Goal: Information Seeking & Learning: Learn about a topic

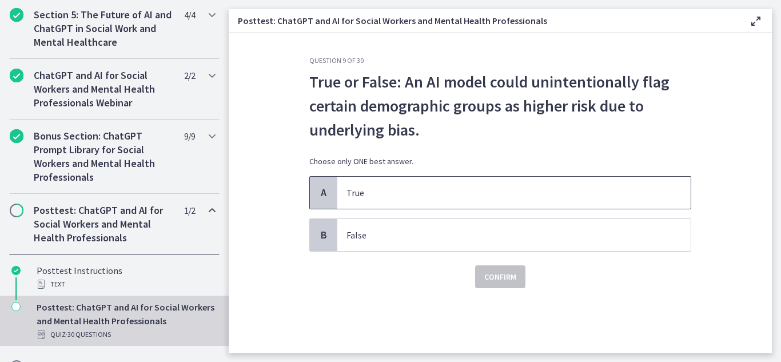
click at [324, 196] on span "A" at bounding box center [324, 193] width 14 height 14
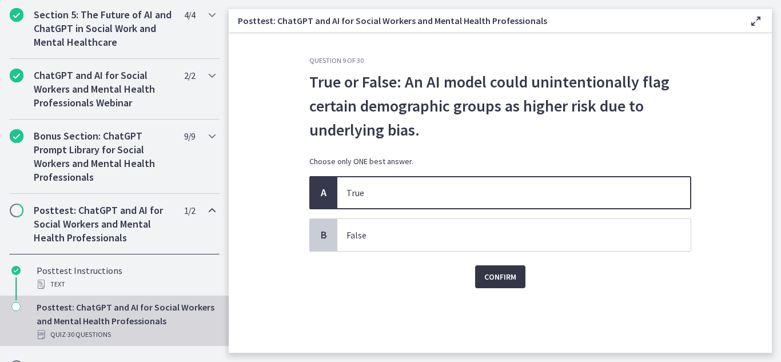
click at [503, 277] on span "Confirm" at bounding box center [500, 277] width 32 height 14
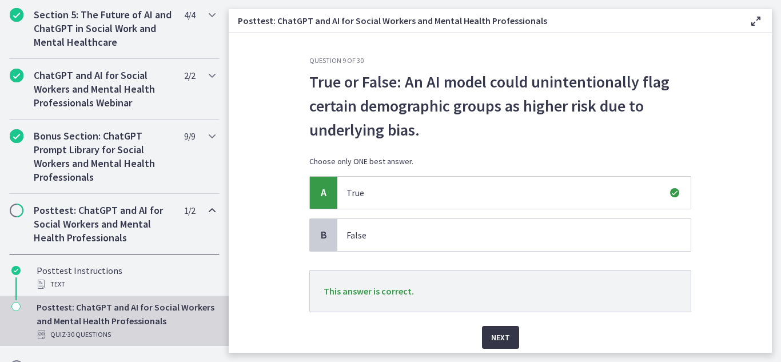
click at [502, 331] on span "Next" at bounding box center [500, 337] width 19 height 14
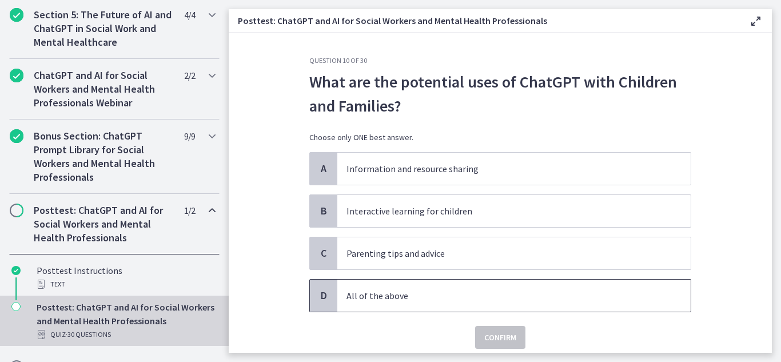
click at [391, 298] on p "All of the above" at bounding box center [502, 296] width 312 height 14
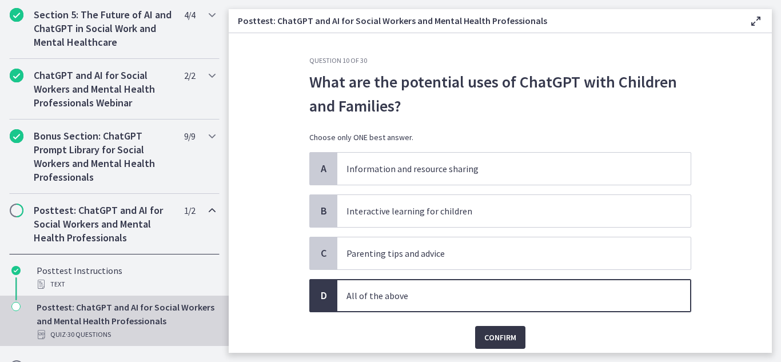
click at [485, 335] on span "Confirm" at bounding box center [500, 337] width 32 height 14
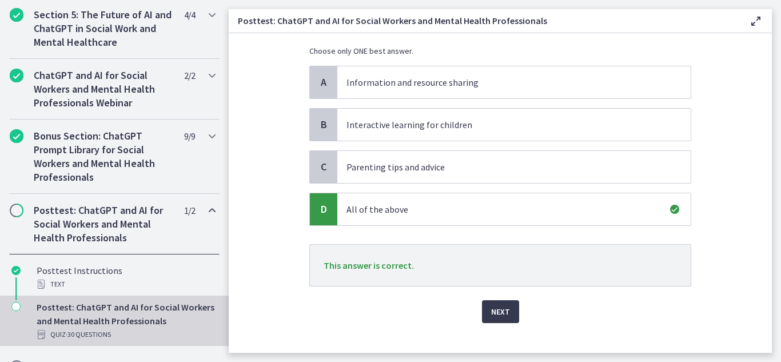
scroll to position [93, 0]
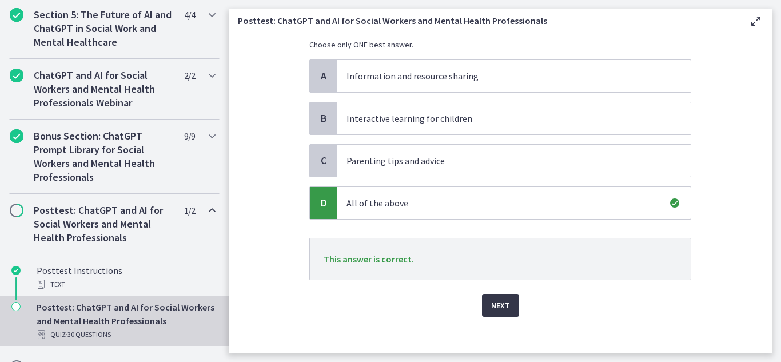
click at [497, 307] on span "Next" at bounding box center [500, 305] width 19 height 14
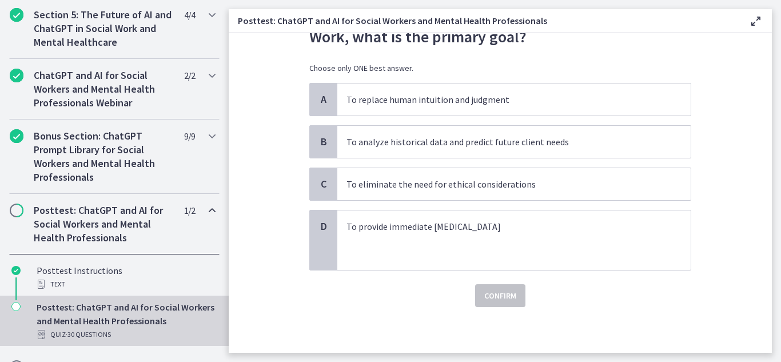
scroll to position [0, 0]
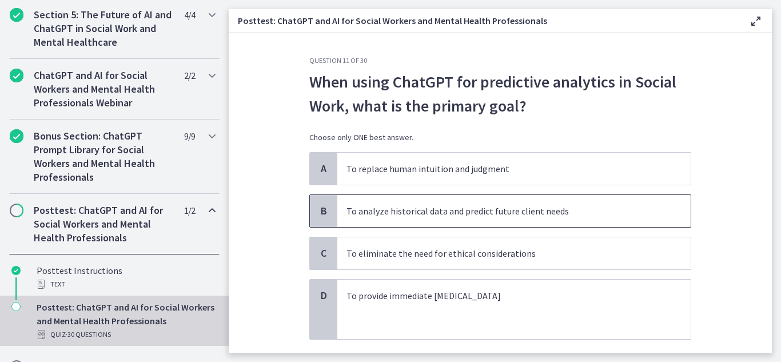
click at [320, 213] on span "B" at bounding box center [324, 211] width 14 height 14
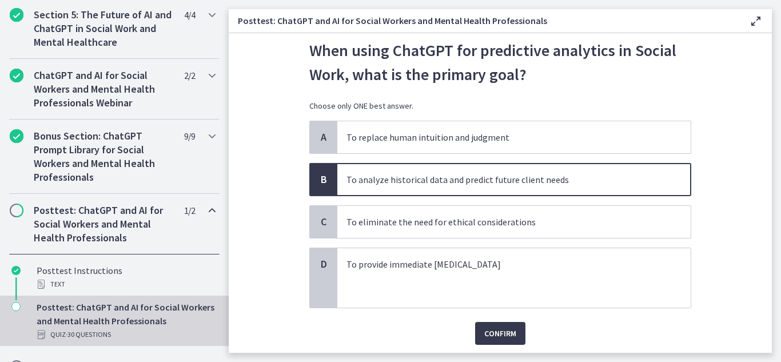
scroll to position [69, 0]
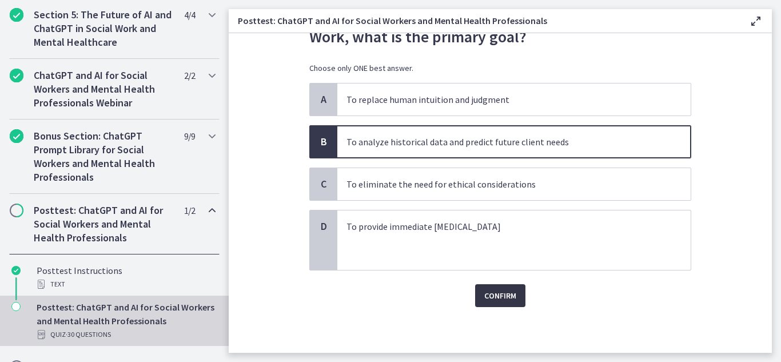
click at [503, 297] on span "Confirm" at bounding box center [500, 296] width 32 height 14
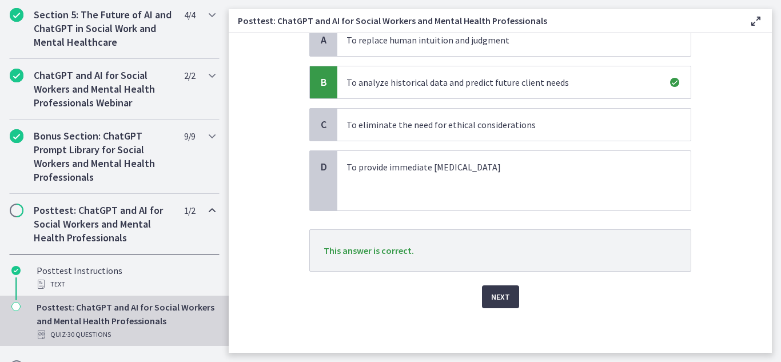
scroll to position [130, 0]
click at [491, 298] on span "Next" at bounding box center [500, 296] width 19 height 14
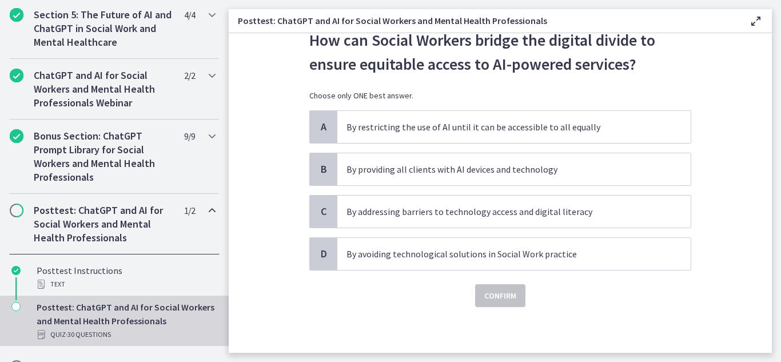
scroll to position [0, 0]
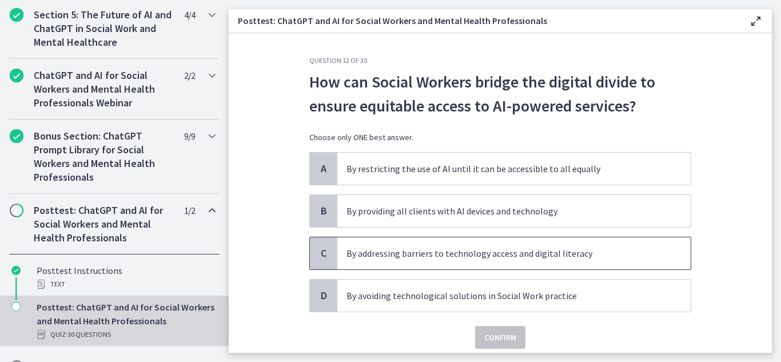
click at [321, 255] on span "C" at bounding box center [324, 253] width 14 height 14
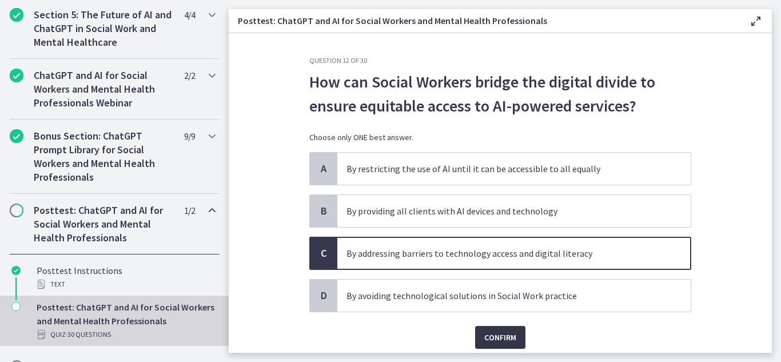
click at [505, 338] on span "Confirm" at bounding box center [500, 337] width 32 height 14
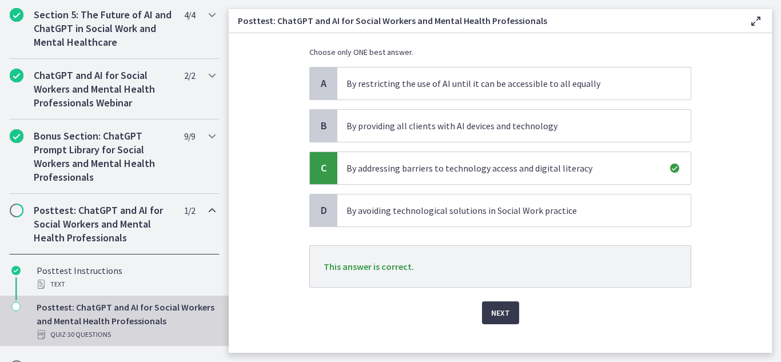
scroll to position [102, 0]
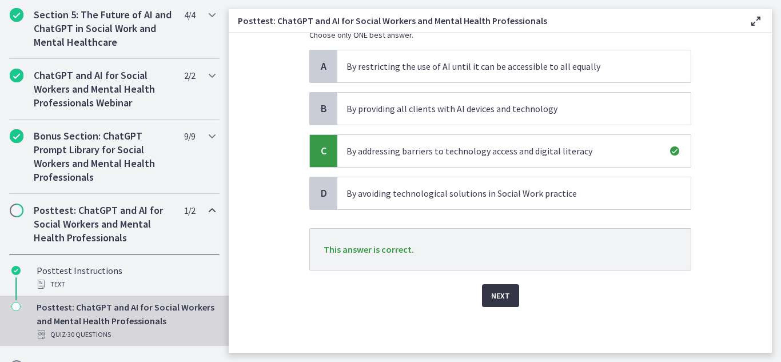
click at [498, 298] on span "Next" at bounding box center [500, 296] width 19 height 14
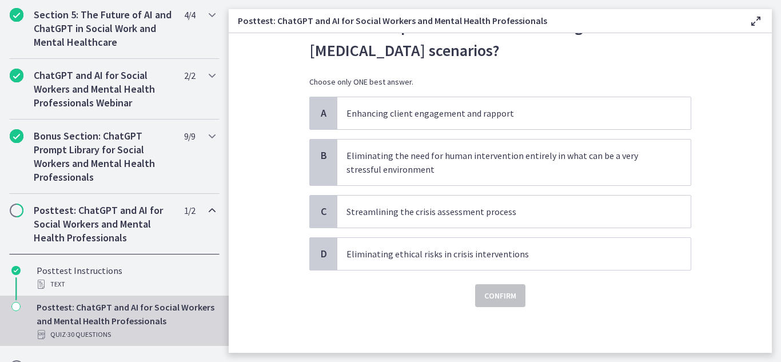
scroll to position [0, 0]
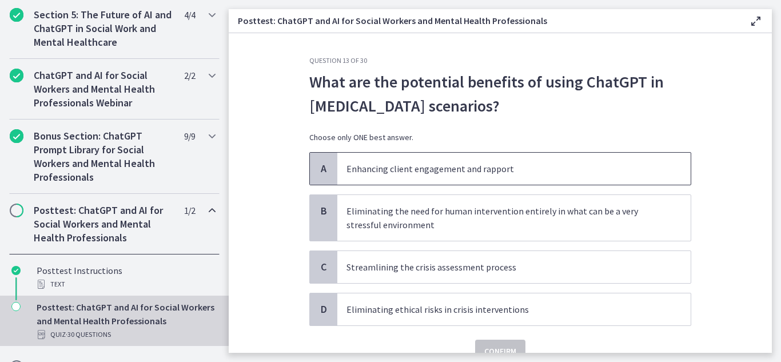
click at [326, 170] on span "A" at bounding box center [324, 169] width 14 height 14
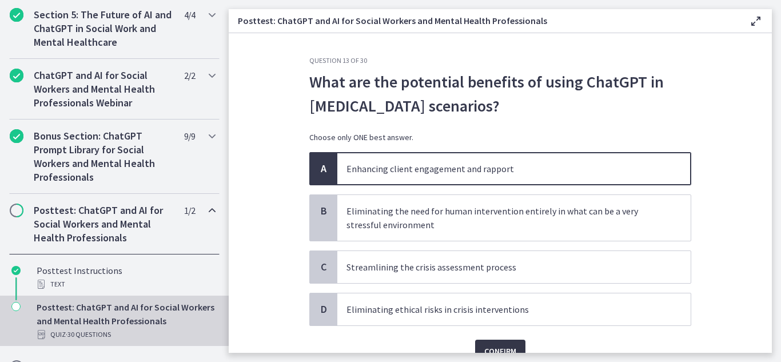
click at [496, 345] on span "Confirm" at bounding box center [500, 351] width 32 height 14
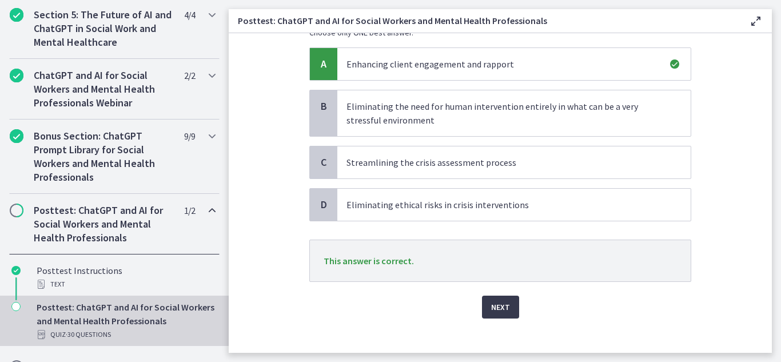
scroll to position [109, 0]
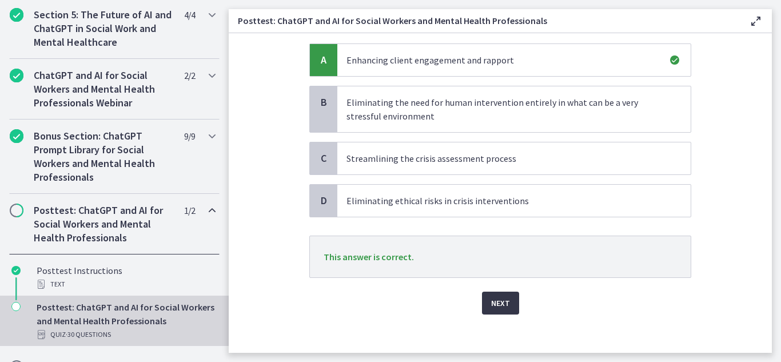
click at [509, 301] on button "Next" at bounding box center [500, 302] width 37 height 23
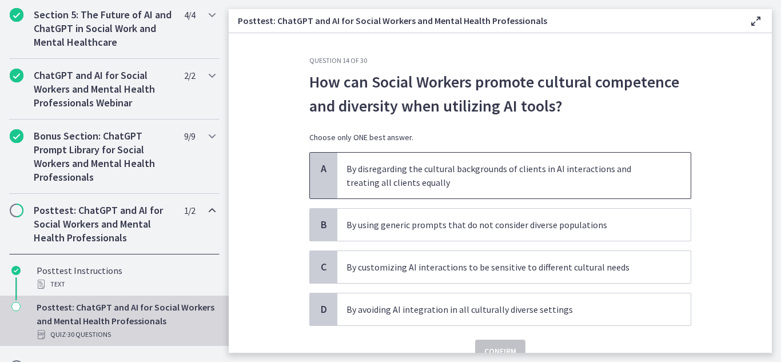
click at [317, 167] on span "A" at bounding box center [324, 169] width 14 height 14
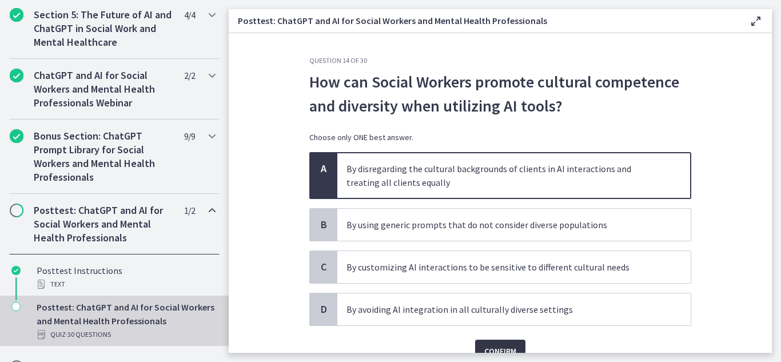
click at [500, 343] on button "Confirm" at bounding box center [500, 350] width 50 height 23
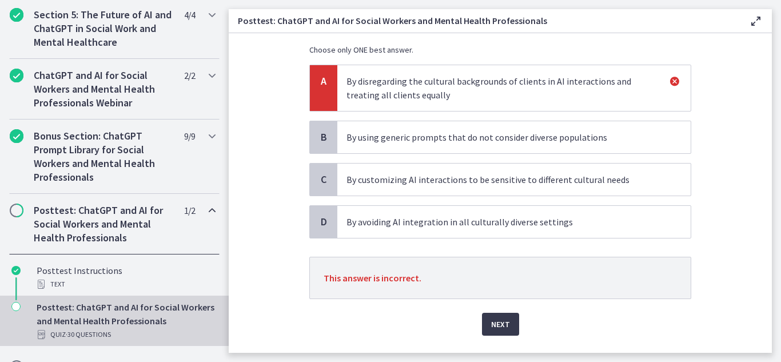
scroll to position [102, 0]
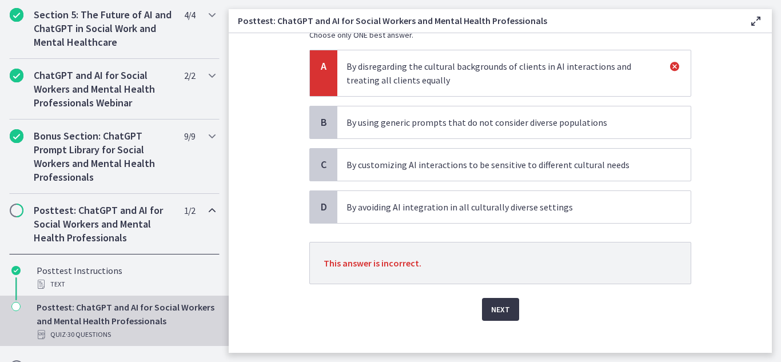
click at [491, 309] on span "Next" at bounding box center [500, 309] width 19 height 14
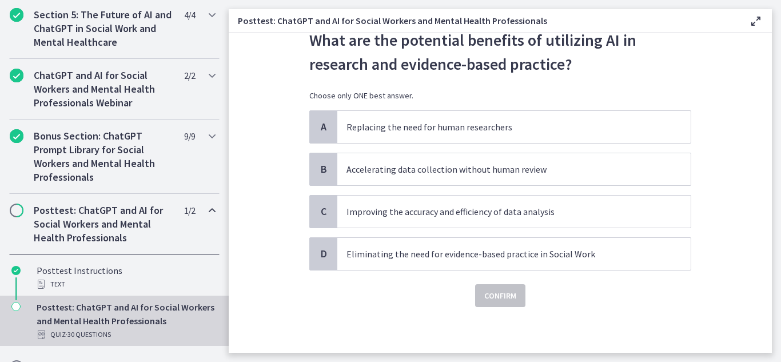
scroll to position [0, 0]
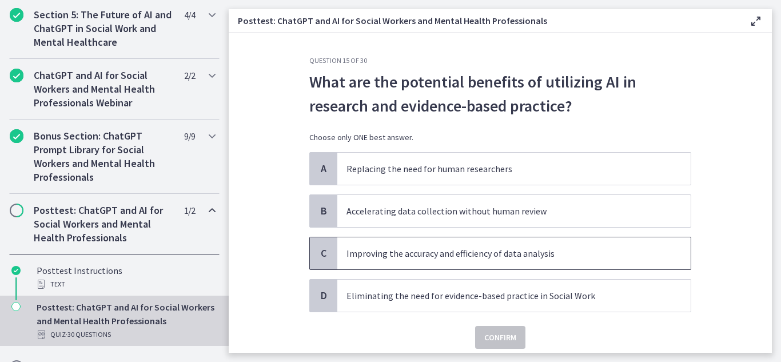
click at [326, 261] on div "C" at bounding box center [323, 253] width 27 height 32
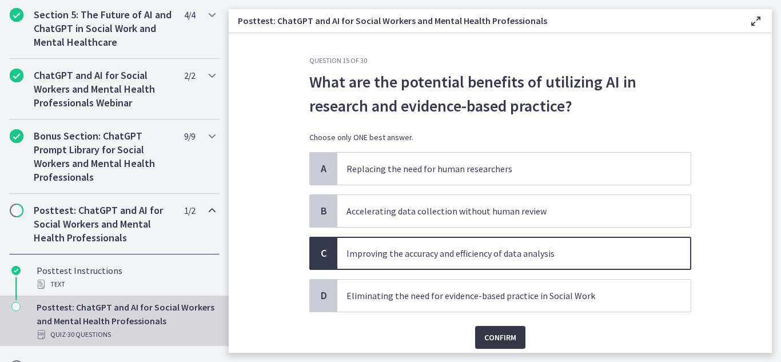
click at [509, 338] on span "Confirm" at bounding box center [500, 337] width 32 height 14
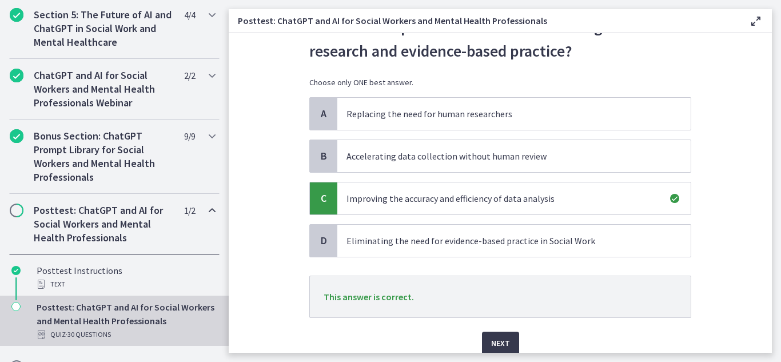
scroll to position [102, 0]
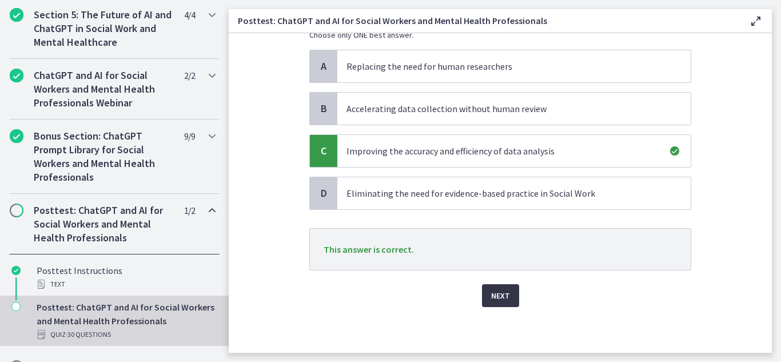
click at [500, 296] on span "Next" at bounding box center [500, 296] width 19 height 14
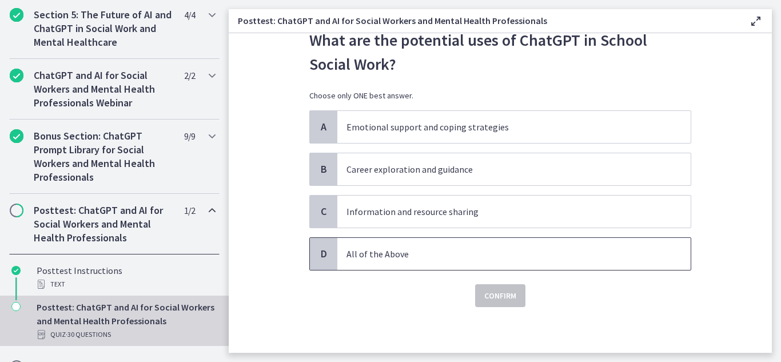
scroll to position [0, 0]
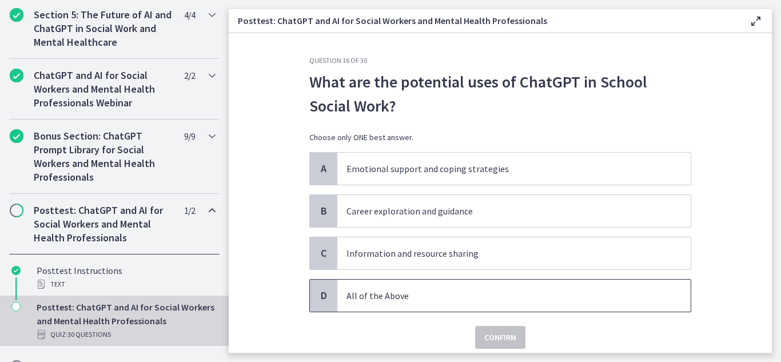
click at [326, 297] on span "D" at bounding box center [324, 296] width 14 height 14
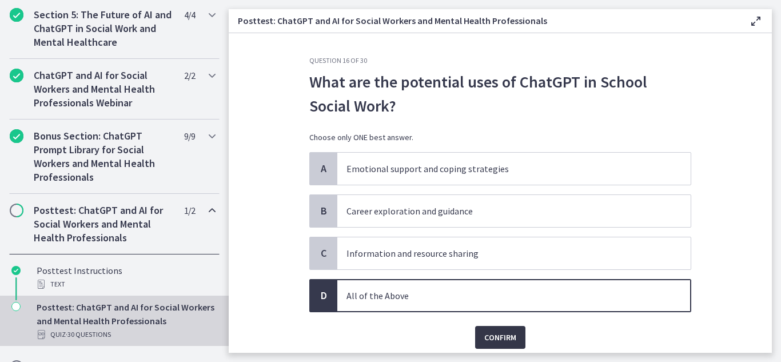
click at [484, 339] on span "Confirm" at bounding box center [500, 337] width 32 height 14
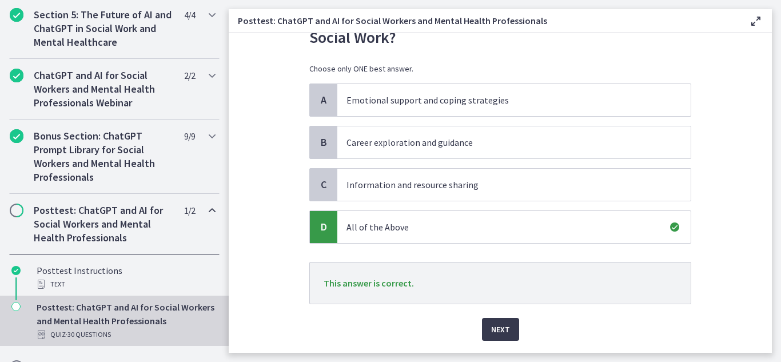
scroll to position [102, 0]
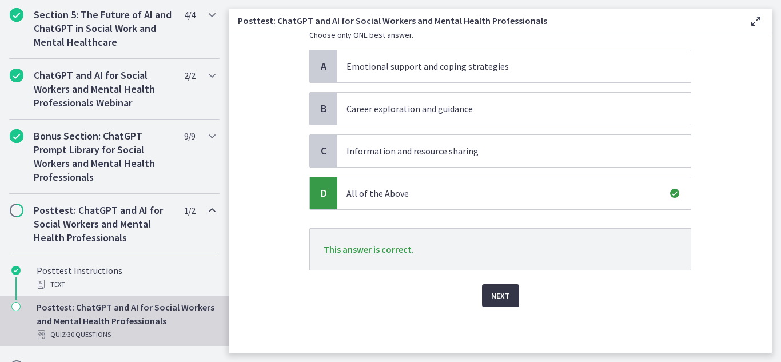
click at [499, 294] on span "Next" at bounding box center [500, 296] width 19 height 14
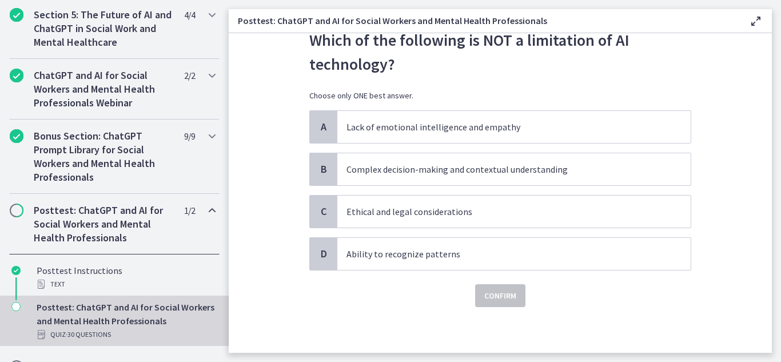
scroll to position [0, 0]
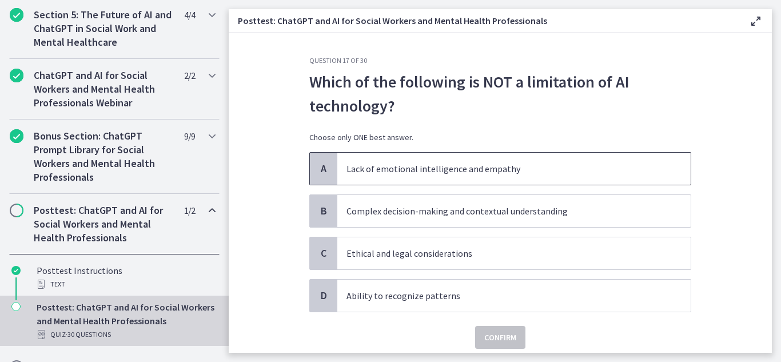
click at [327, 171] on div "A" at bounding box center [323, 169] width 27 height 32
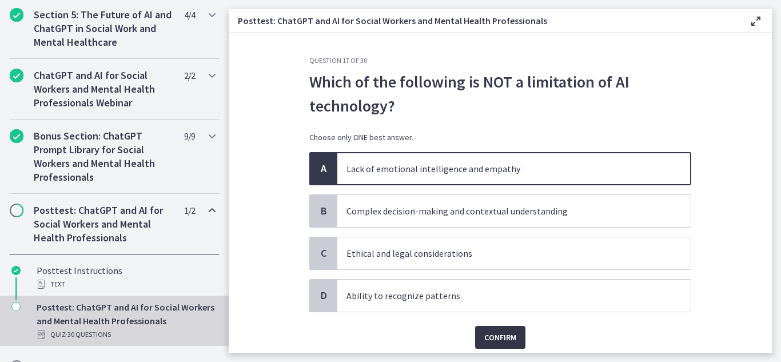
click at [503, 335] on span "Confirm" at bounding box center [500, 337] width 32 height 14
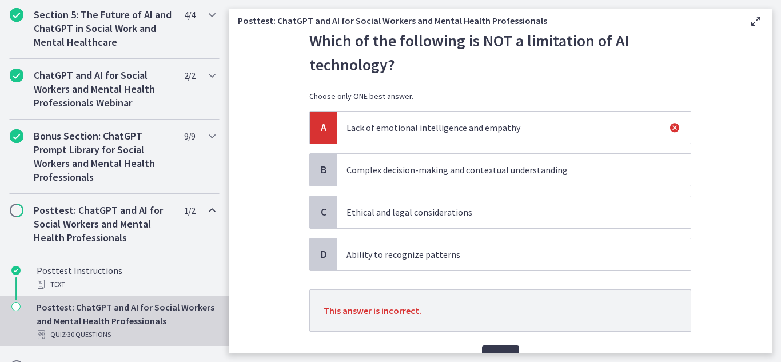
scroll to position [102, 0]
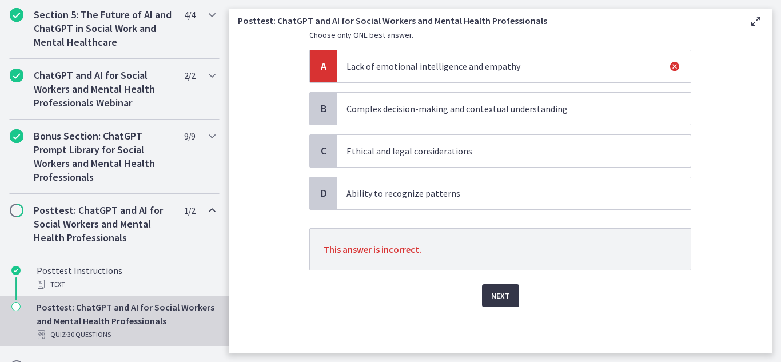
click at [497, 289] on span "Next" at bounding box center [500, 296] width 19 height 14
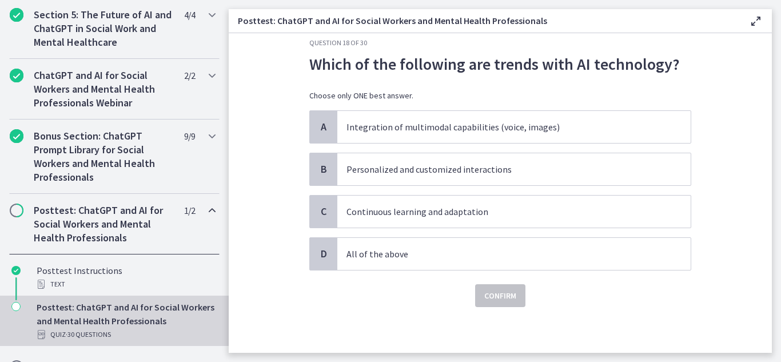
scroll to position [0, 0]
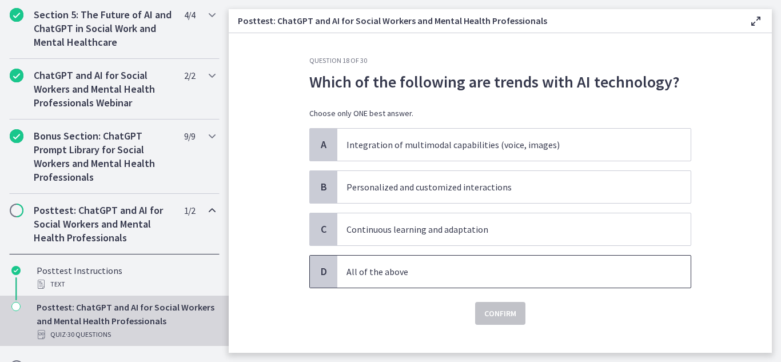
click at [318, 269] on span "D" at bounding box center [324, 272] width 14 height 14
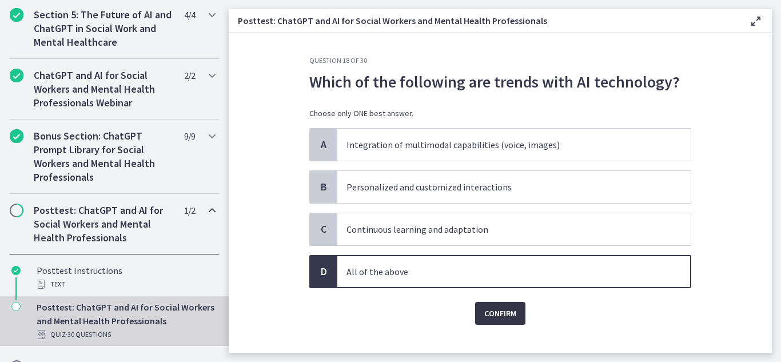
click at [489, 313] on span "Confirm" at bounding box center [500, 313] width 32 height 14
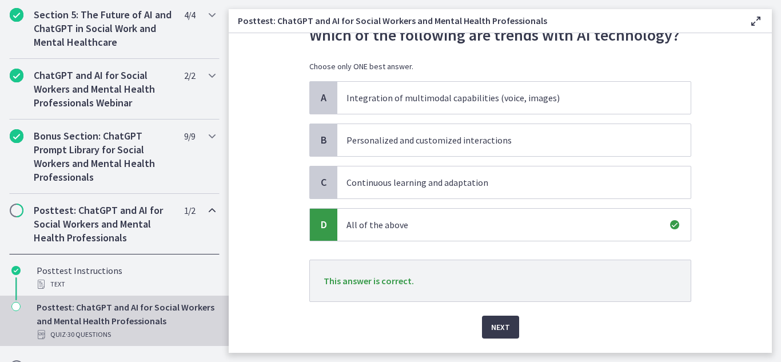
scroll to position [78, 0]
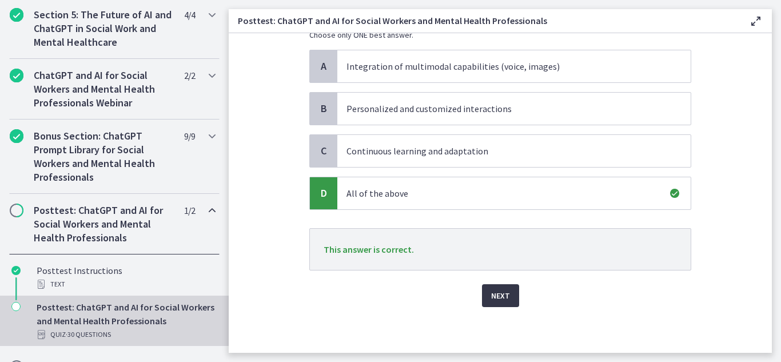
click at [492, 295] on span "Next" at bounding box center [500, 296] width 19 height 14
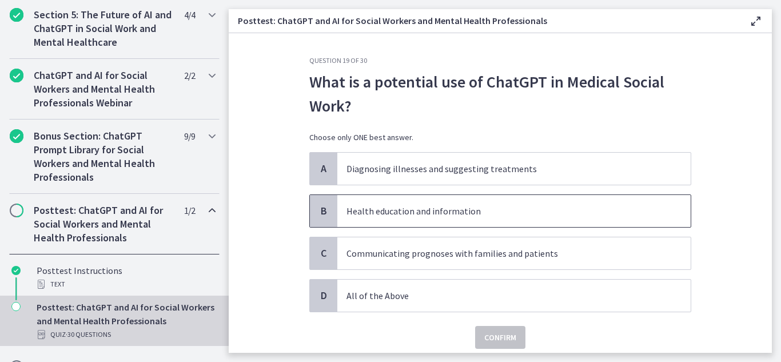
click at [317, 207] on span "B" at bounding box center [324, 211] width 14 height 14
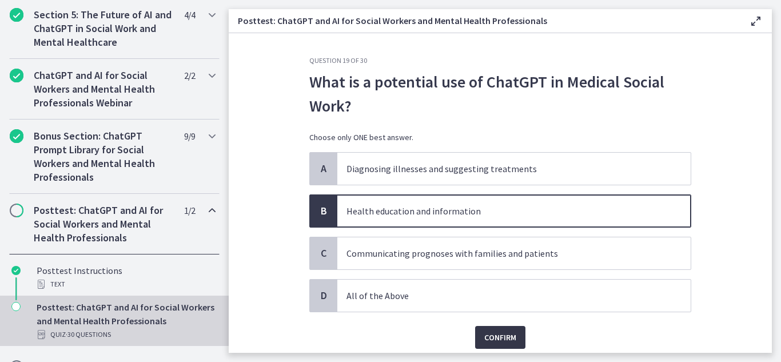
click at [501, 336] on span "Confirm" at bounding box center [500, 337] width 32 height 14
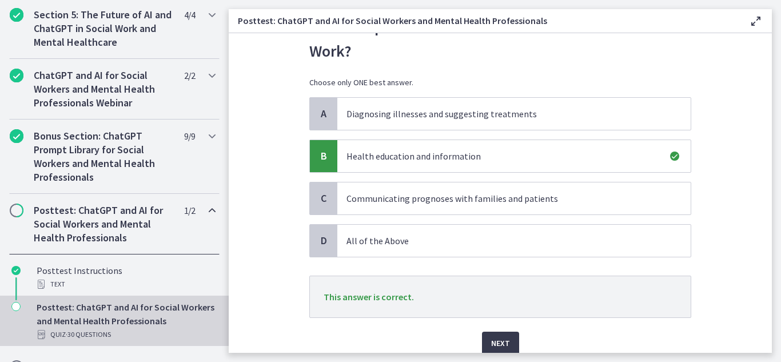
scroll to position [102, 0]
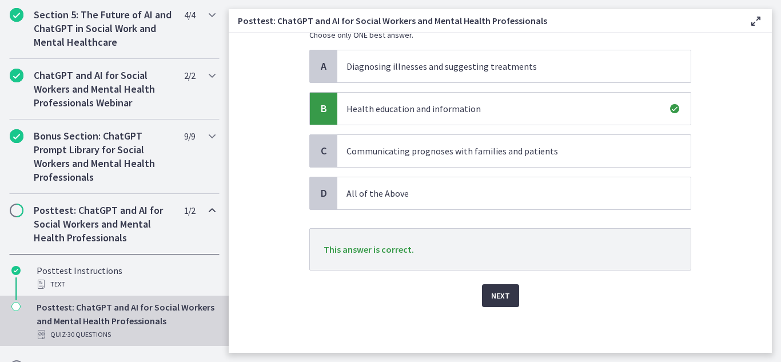
click at [491, 296] on span "Next" at bounding box center [500, 296] width 19 height 14
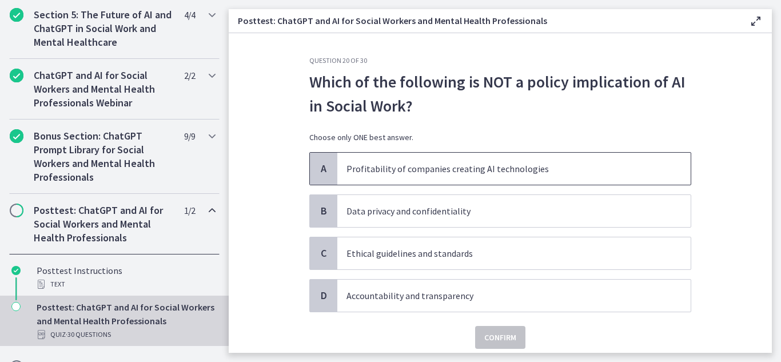
click at [317, 162] on span "A" at bounding box center [324, 169] width 14 height 14
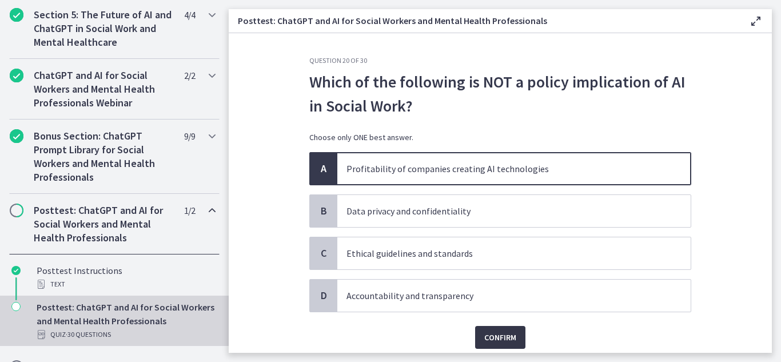
click at [500, 335] on span "Confirm" at bounding box center [500, 337] width 32 height 14
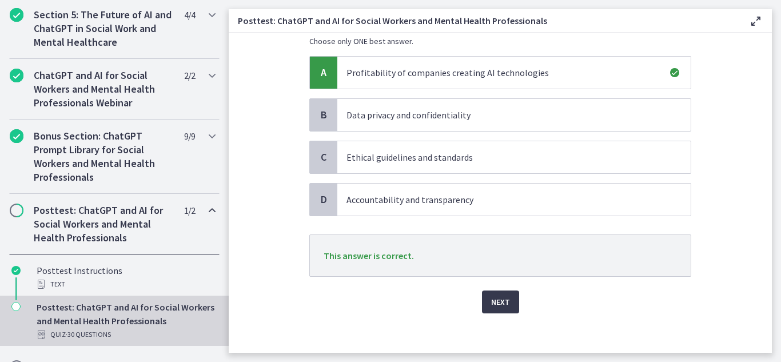
scroll to position [102, 0]
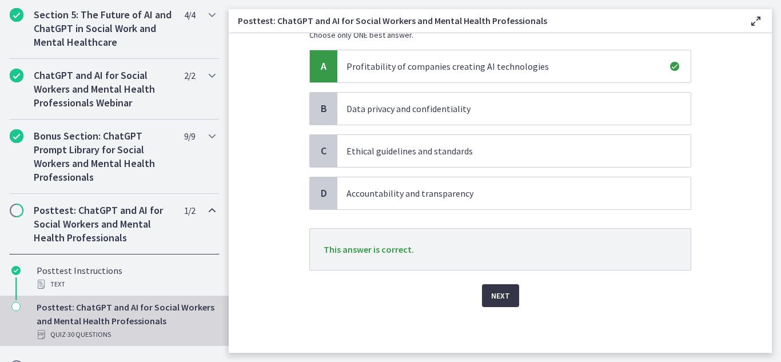
click at [496, 297] on span "Next" at bounding box center [500, 296] width 19 height 14
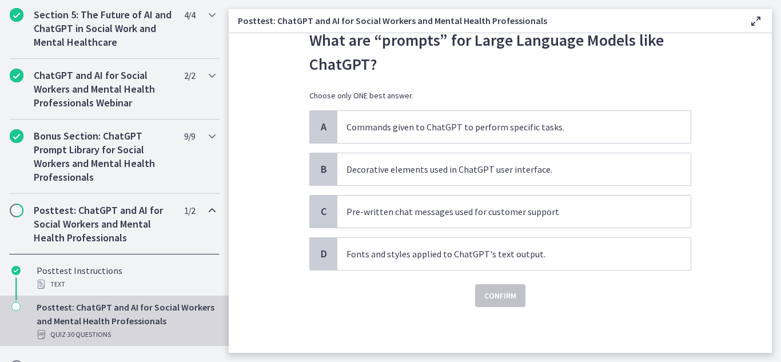
scroll to position [0, 0]
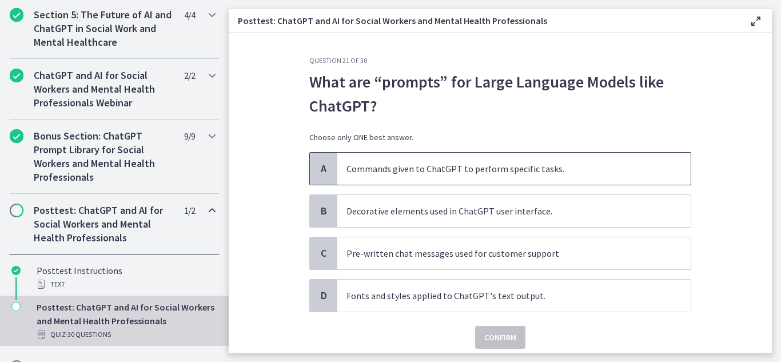
click at [317, 166] on span "A" at bounding box center [324, 169] width 14 height 14
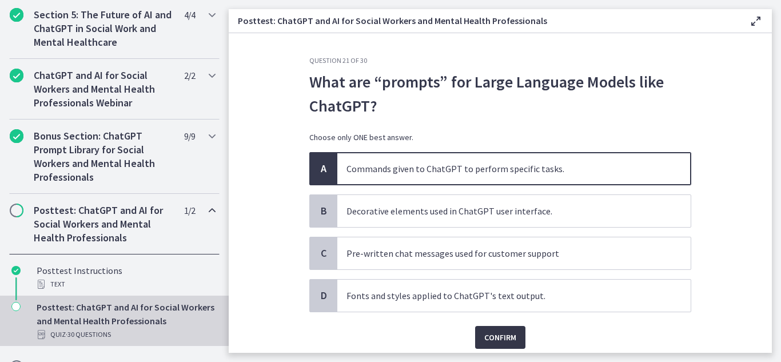
click at [513, 339] on button "Confirm" at bounding box center [500, 337] width 50 height 23
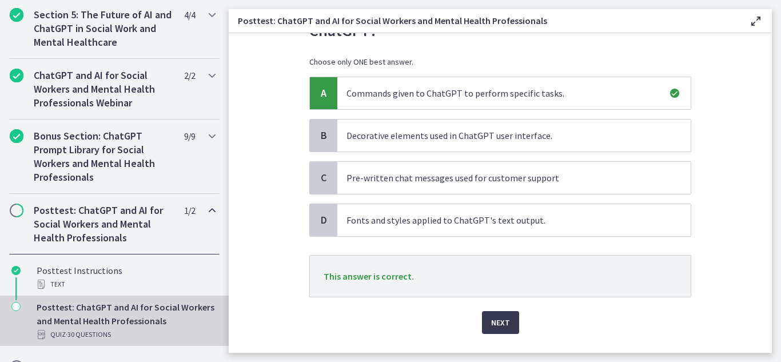
scroll to position [102, 0]
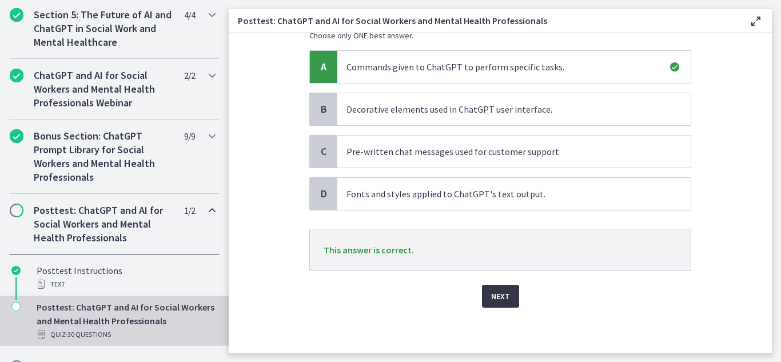
click at [497, 291] on span "Next" at bounding box center [500, 296] width 19 height 14
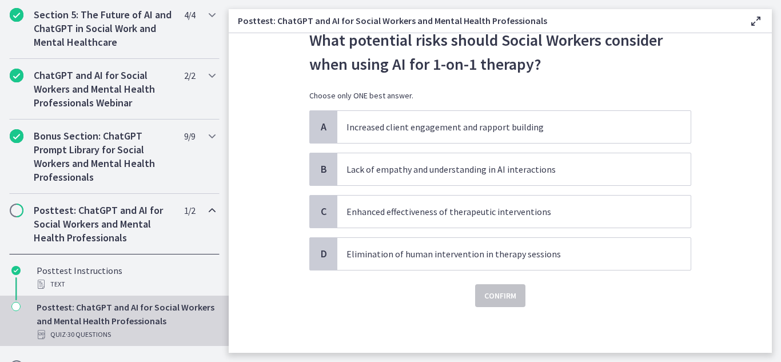
scroll to position [0, 0]
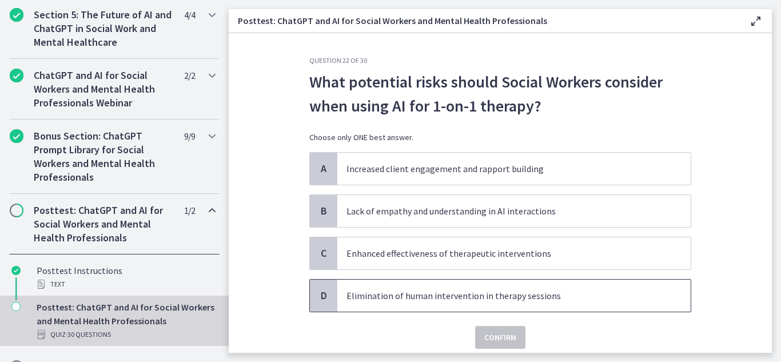
click at [317, 299] on span "D" at bounding box center [324, 296] width 14 height 14
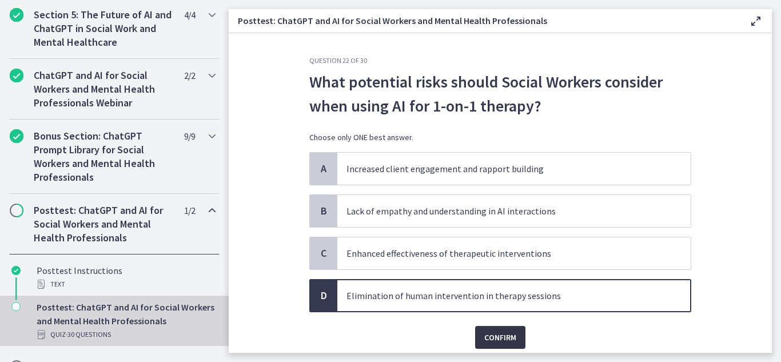
click at [485, 334] on span "Confirm" at bounding box center [500, 337] width 32 height 14
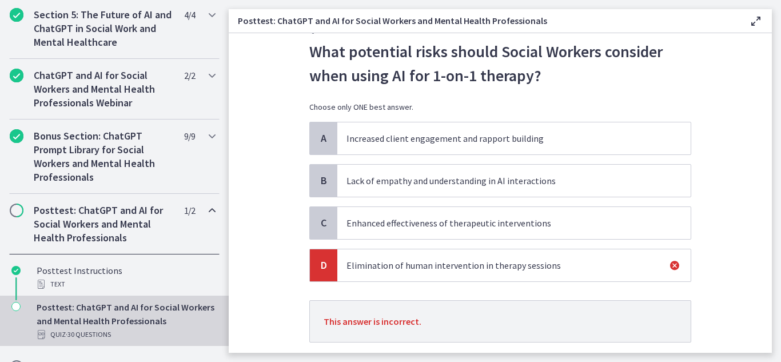
scroll to position [102, 0]
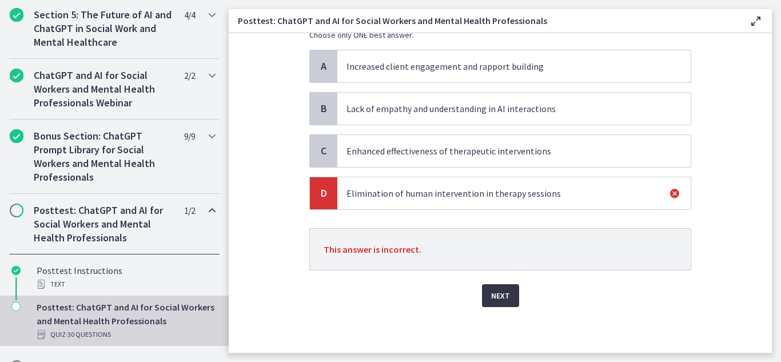
click at [491, 297] on span "Next" at bounding box center [500, 296] width 19 height 14
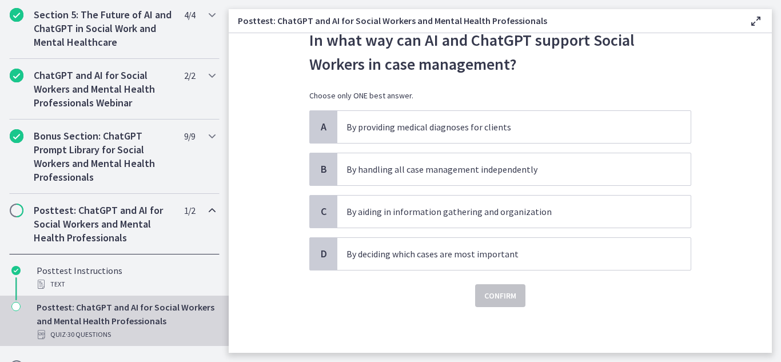
scroll to position [0, 0]
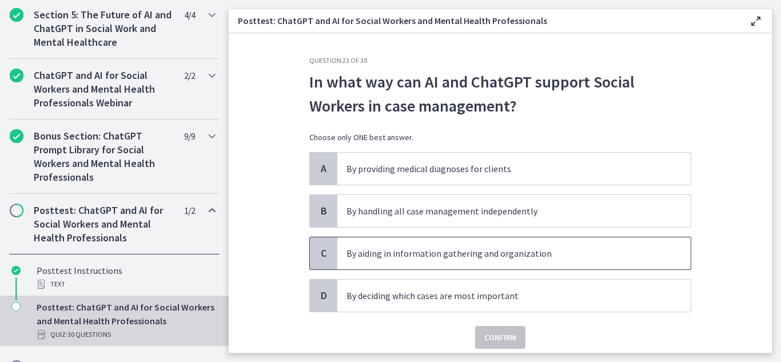
click at [317, 247] on span "C" at bounding box center [324, 253] width 14 height 14
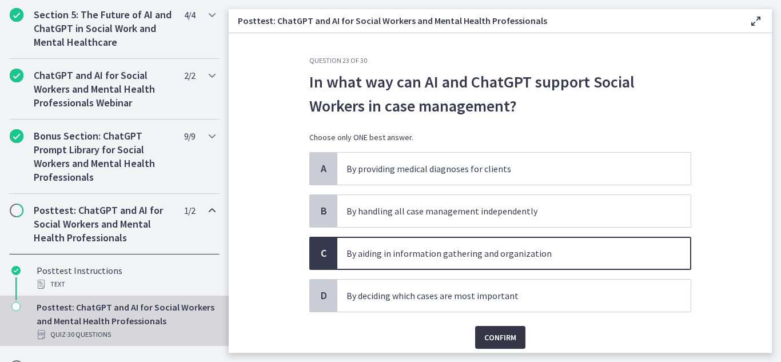
click at [496, 336] on span "Confirm" at bounding box center [500, 337] width 32 height 14
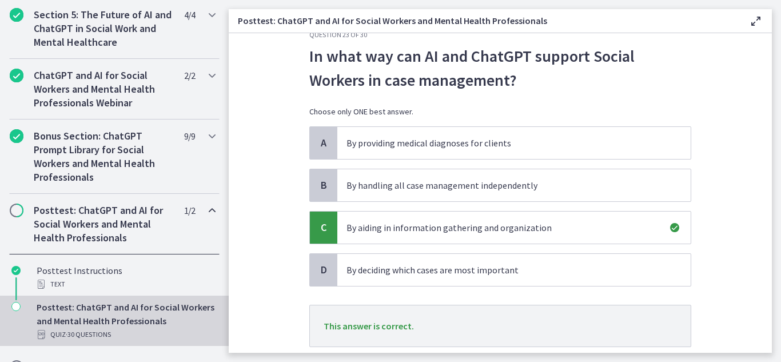
scroll to position [102, 0]
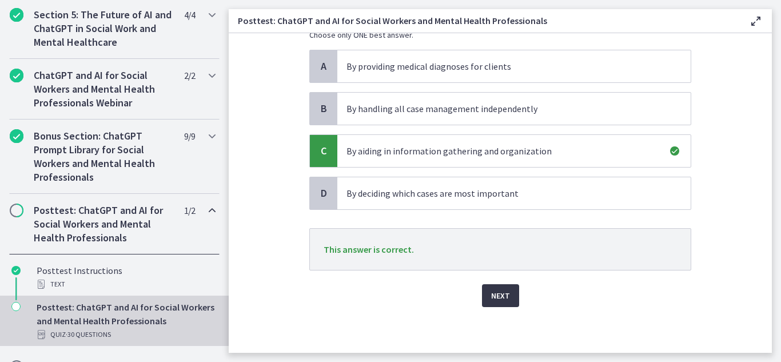
click at [505, 303] on button "Next" at bounding box center [500, 295] width 37 height 23
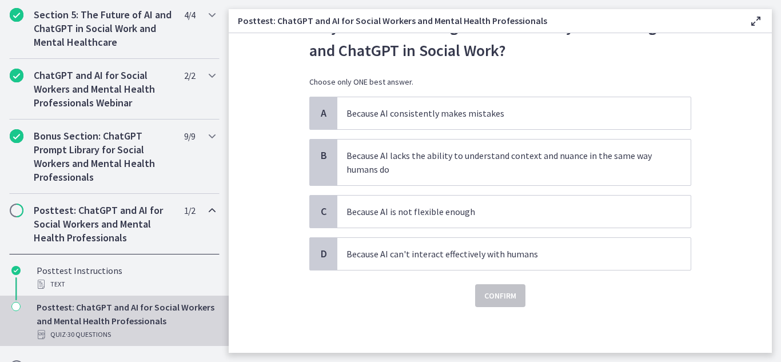
scroll to position [0, 0]
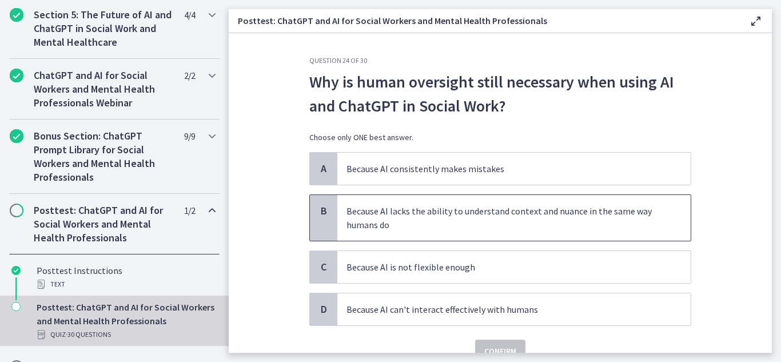
click at [317, 214] on span "B" at bounding box center [324, 211] width 14 height 14
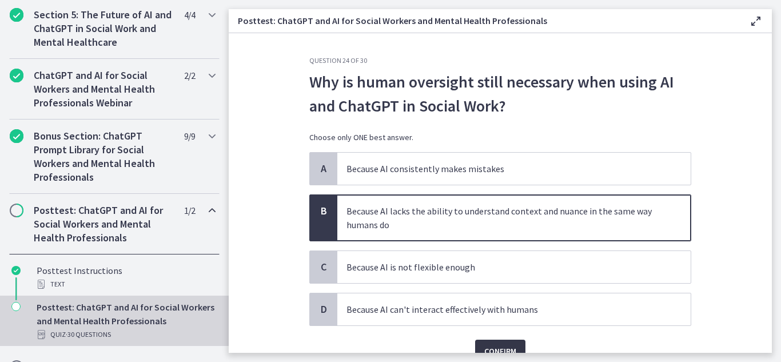
click at [514, 349] on button "Confirm" at bounding box center [500, 350] width 50 height 23
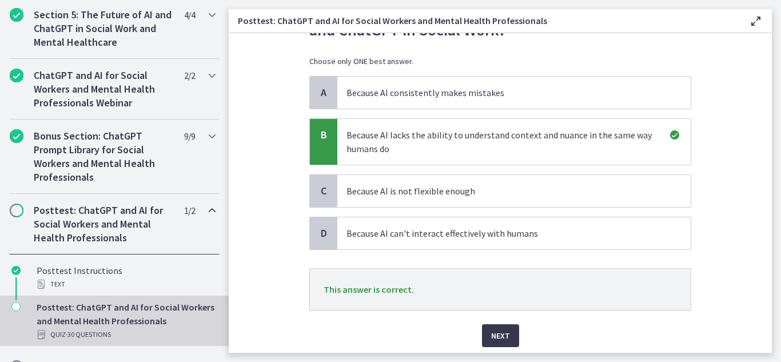
scroll to position [83, 0]
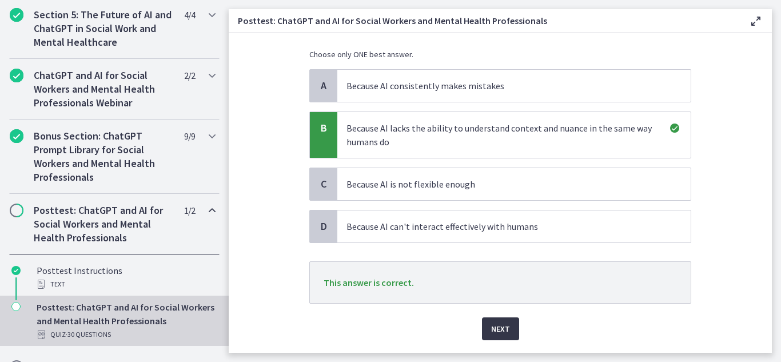
click at [501, 335] on span "Next" at bounding box center [500, 329] width 19 height 14
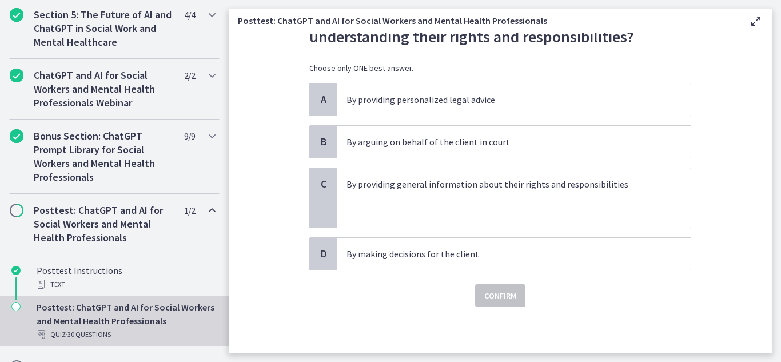
scroll to position [0, 0]
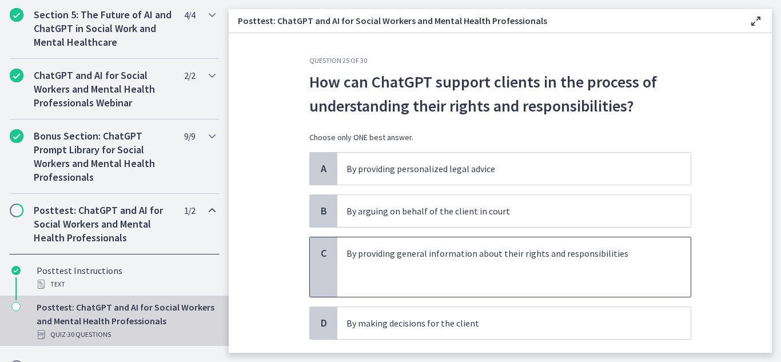
click at [316, 275] on div "C" at bounding box center [323, 266] width 27 height 59
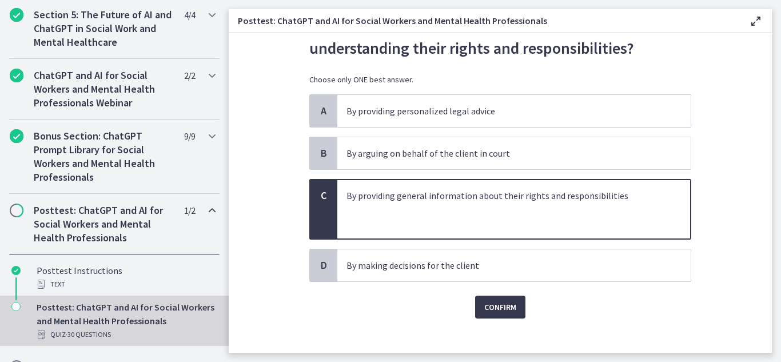
scroll to position [69, 0]
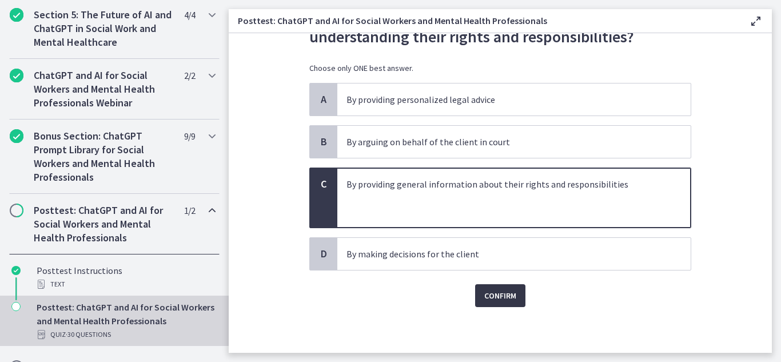
click at [497, 291] on span "Confirm" at bounding box center [500, 296] width 32 height 14
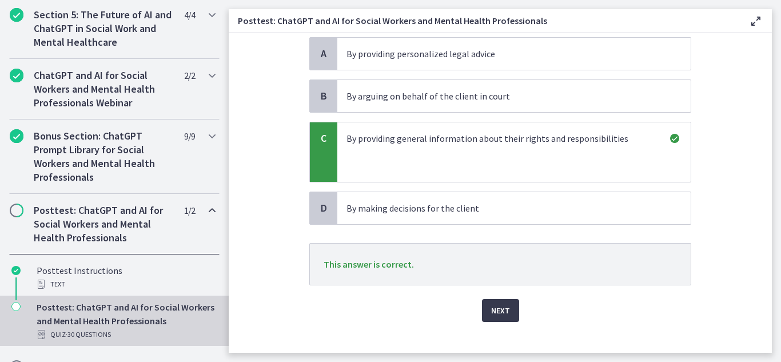
scroll to position [130, 0]
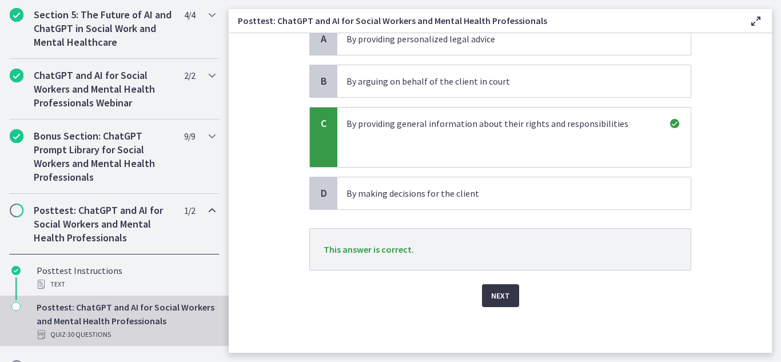
click at [493, 302] on span "Next" at bounding box center [500, 296] width 19 height 14
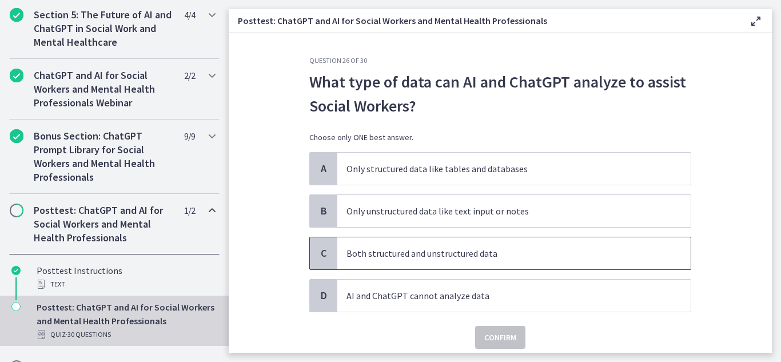
click at [310, 250] on div "C" at bounding box center [323, 253] width 27 height 32
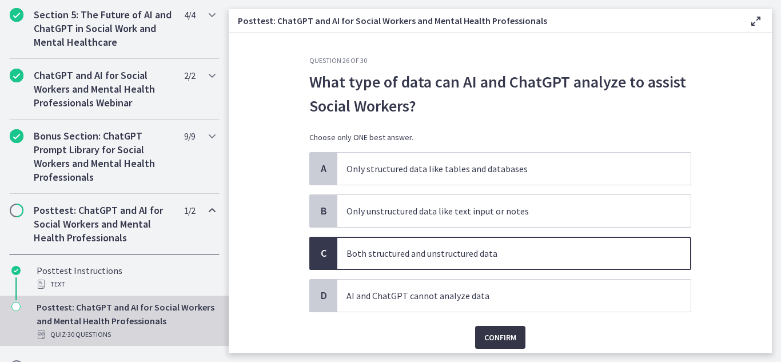
click at [485, 339] on span "Confirm" at bounding box center [500, 337] width 32 height 14
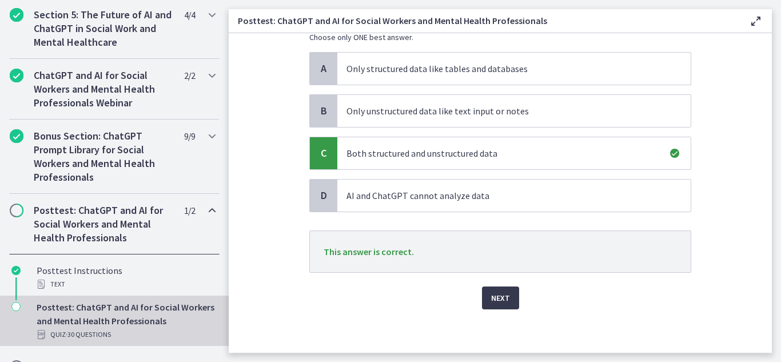
scroll to position [102, 0]
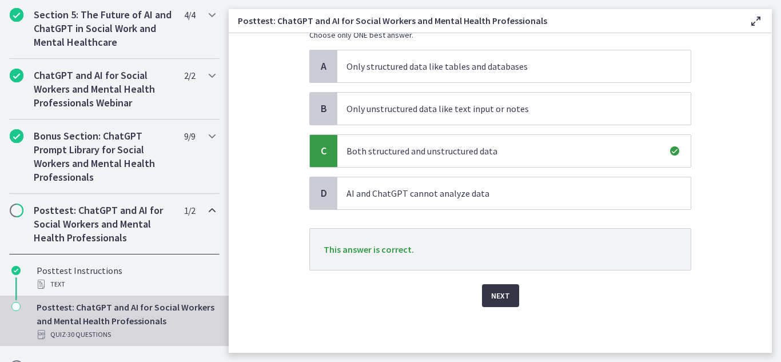
click at [499, 296] on span "Next" at bounding box center [500, 296] width 19 height 14
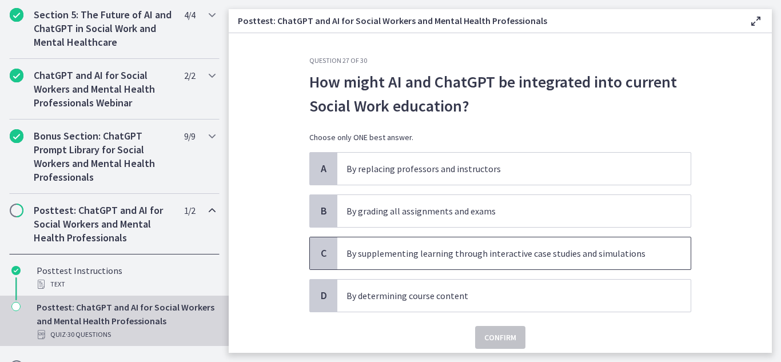
click at [318, 251] on span "C" at bounding box center [324, 253] width 14 height 14
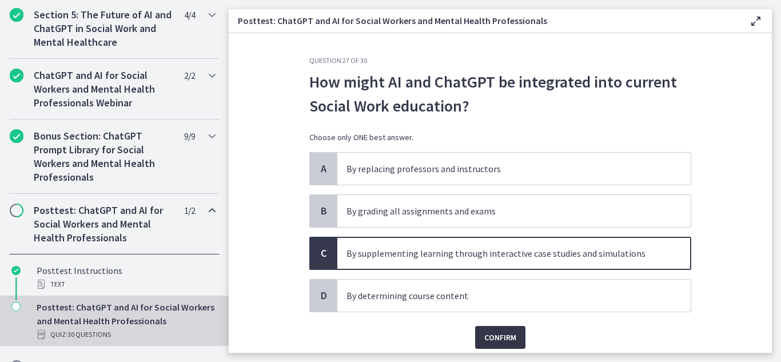
click at [505, 339] on span "Confirm" at bounding box center [500, 337] width 32 height 14
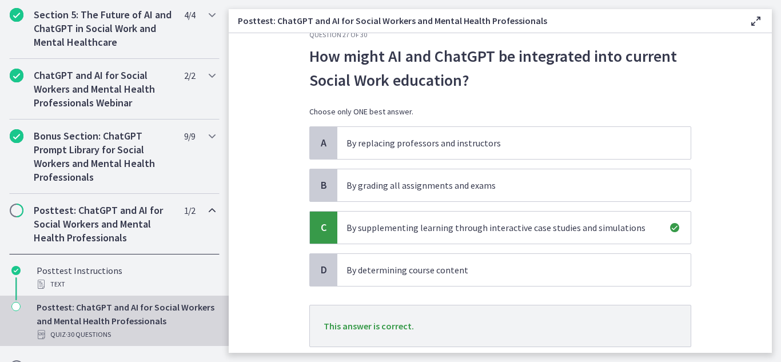
scroll to position [102, 0]
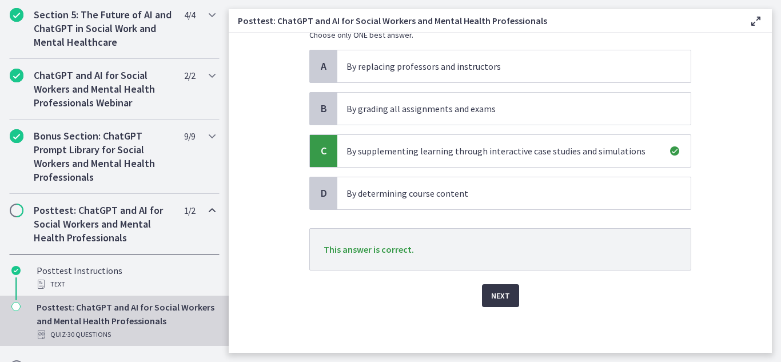
click at [498, 294] on span "Next" at bounding box center [500, 296] width 19 height 14
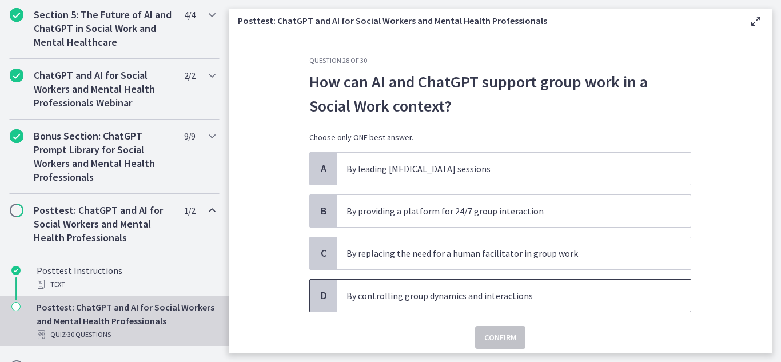
click at [318, 298] on span "D" at bounding box center [324, 296] width 14 height 14
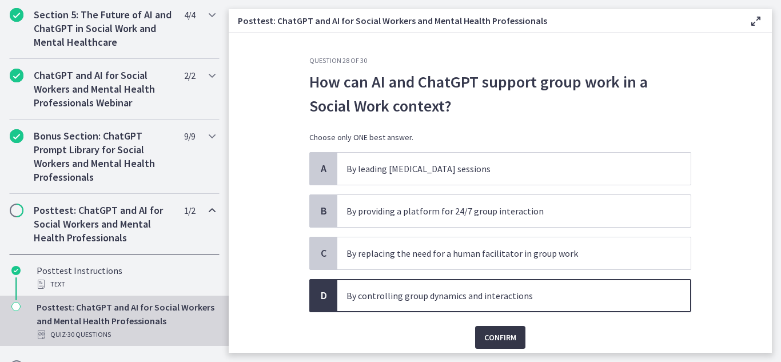
click at [503, 338] on span "Confirm" at bounding box center [500, 337] width 32 height 14
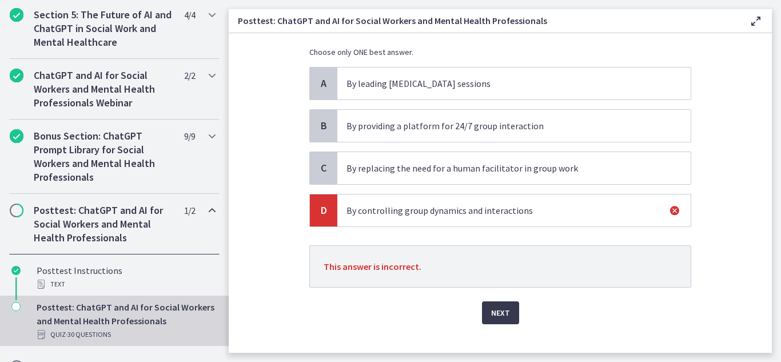
scroll to position [99, 0]
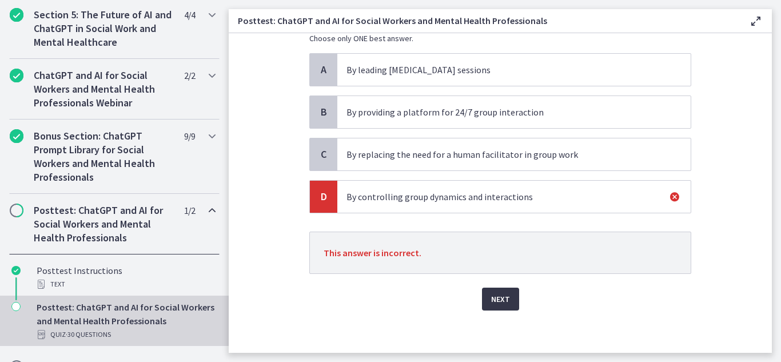
click at [497, 293] on span "Next" at bounding box center [500, 299] width 19 height 14
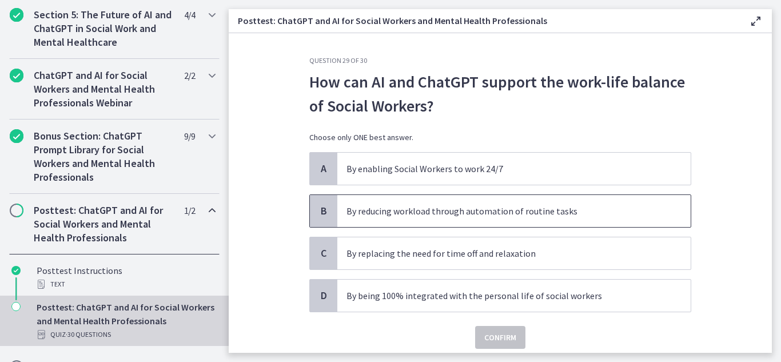
click at [312, 214] on div "B" at bounding box center [323, 211] width 27 height 32
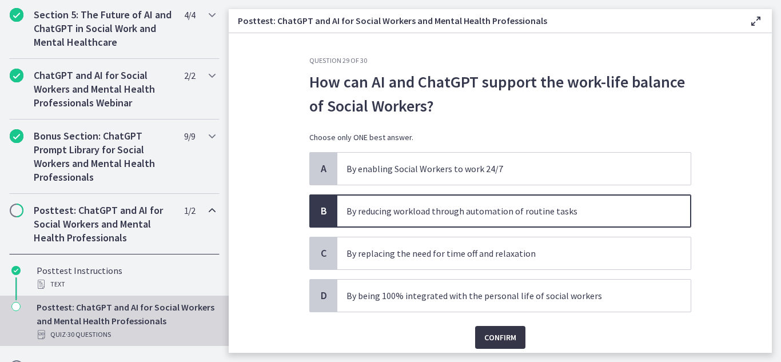
click at [487, 339] on span "Confirm" at bounding box center [500, 337] width 32 height 14
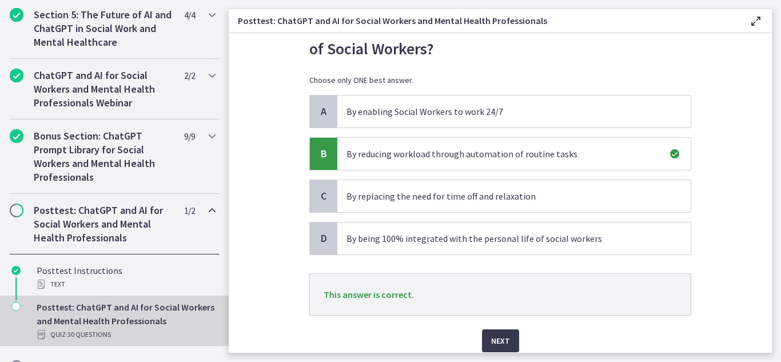
scroll to position [102, 0]
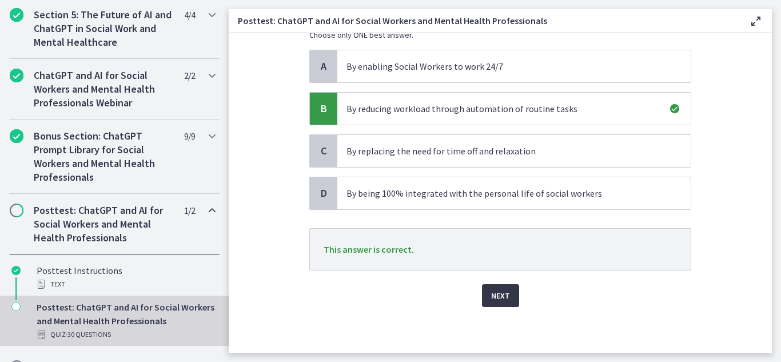
click at [495, 292] on span "Next" at bounding box center [500, 296] width 19 height 14
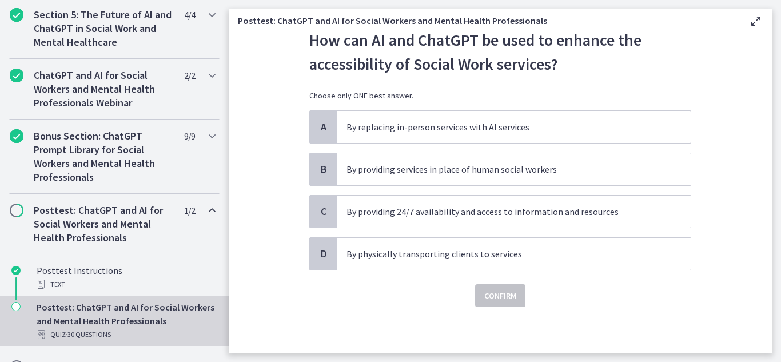
scroll to position [0, 0]
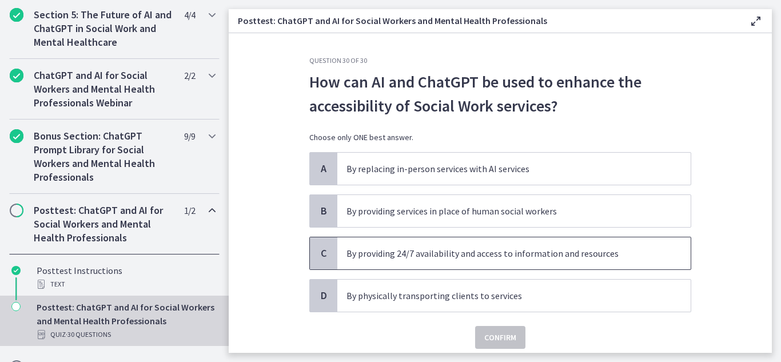
click at [317, 254] on span "C" at bounding box center [324, 253] width 14 height 14
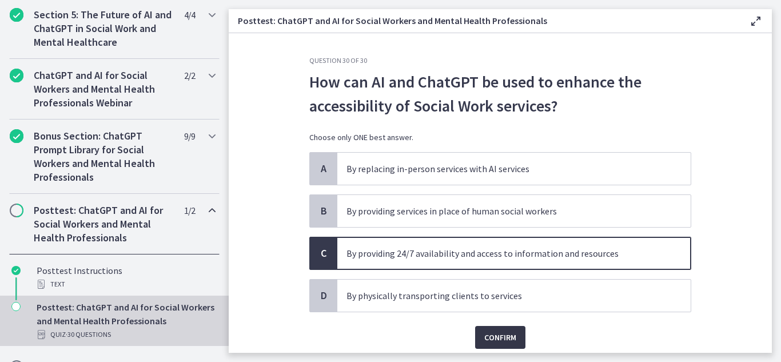
click at [500, 339] on span "Confirm" at bounding box center [500, 337] width 32 height 14
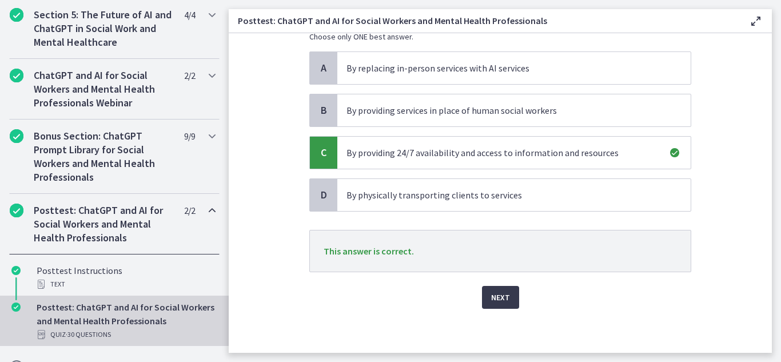
scroll to position [102, 0]
click at [501, 302] on span "Next" at bounding box center [500, 296] width 19 height 14
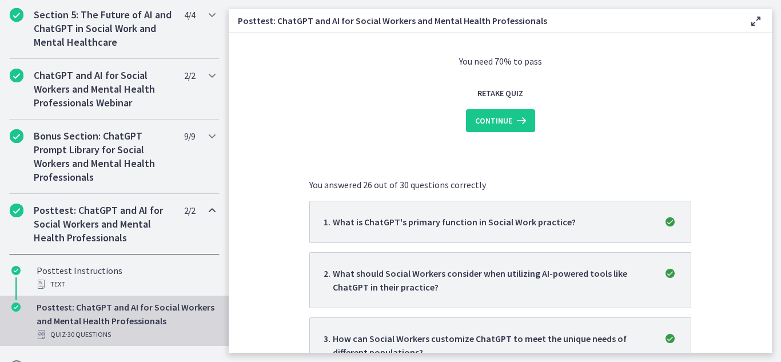
scroll to position [0, 0]
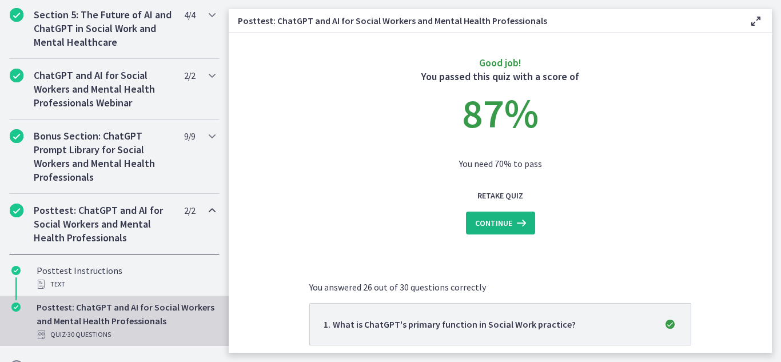
click at [500, 225] on span "Continue" at bounding box center [493, 223] width 37 height 14
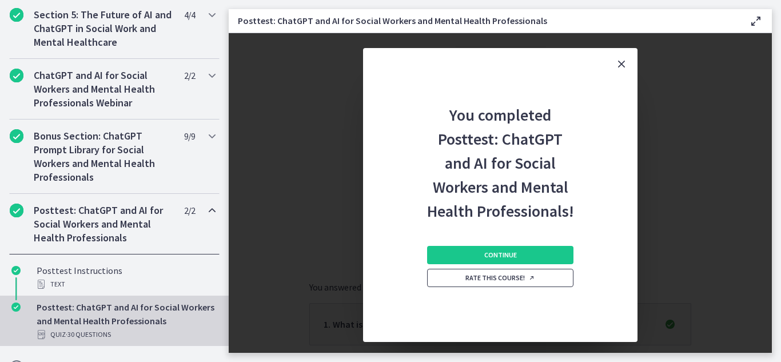
click at [523, 278] on span "Rate this course!" at bounding box center [500, 277] width 70 height 9
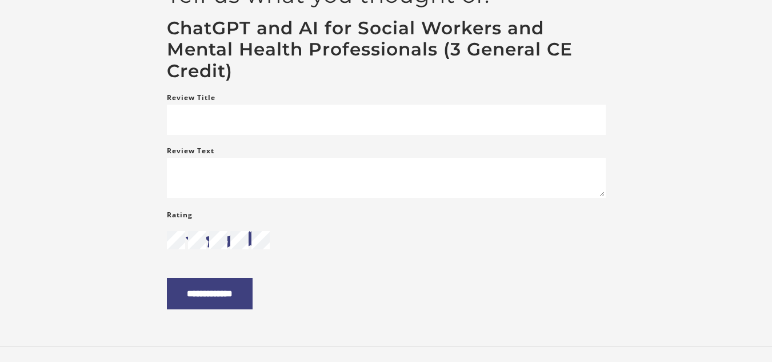
scroll to position [130, 0]
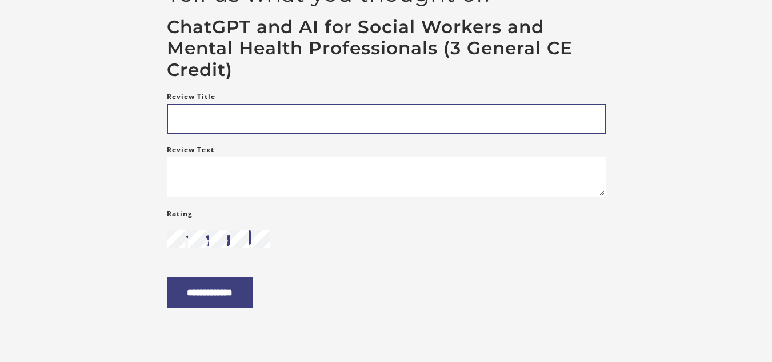
click at [213, 126] on input "Review Title" at bounding box center [386, 118] width 439 height 30
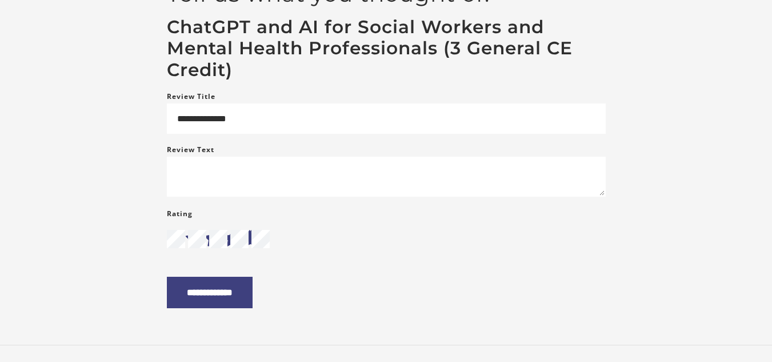
click at [270, 29] on h3 "ChatGPT and AI for Social Workers and Mental Health Professionals (3 General CE…" at bounding box center [386, 49] width 439 height 65
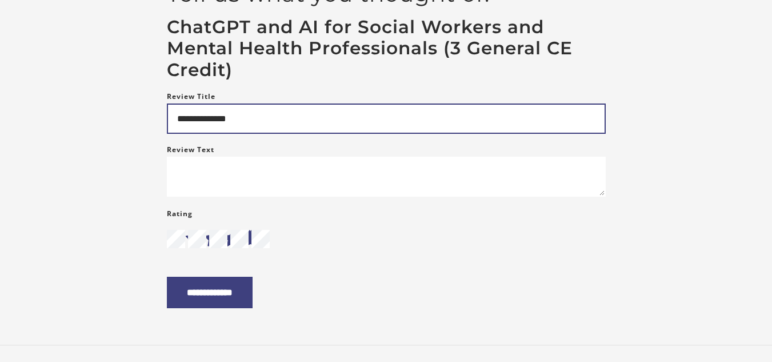
click at [254, 118] on input "**********" at bounding box center [386, 118] width 439 height 30
click at [322, 119] on input "**********" at bounding box center [386, 118] width 439 height 30
click at [328, 121] on input "**********" at bounding box center [386, 118] width 439 height 30
type input "**********"
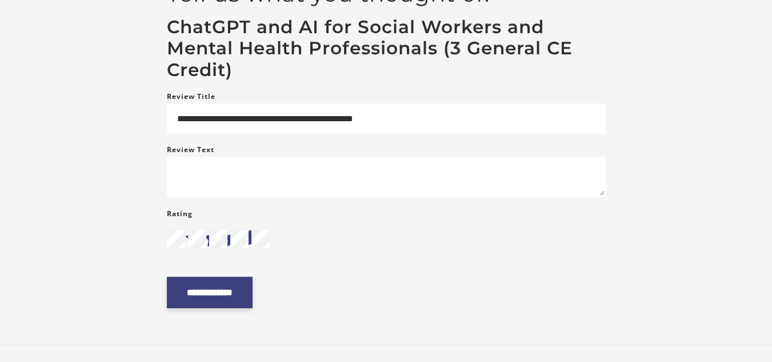
click at [251, 298] on input "**********" at bounding box center [210, 292] width 86 height 31
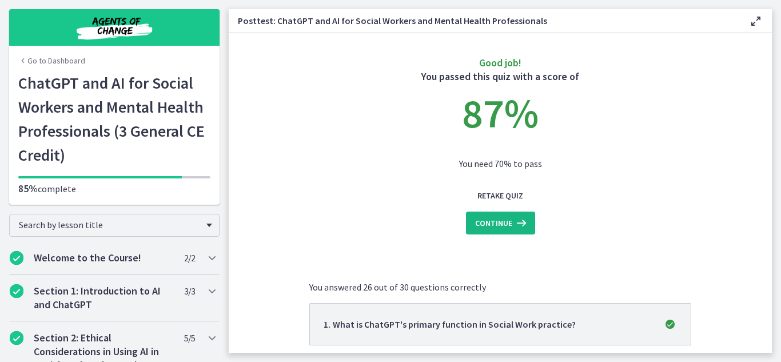
click at [501, 221] on span "Continue" at bounding box center [493, 223] width 37 height 14
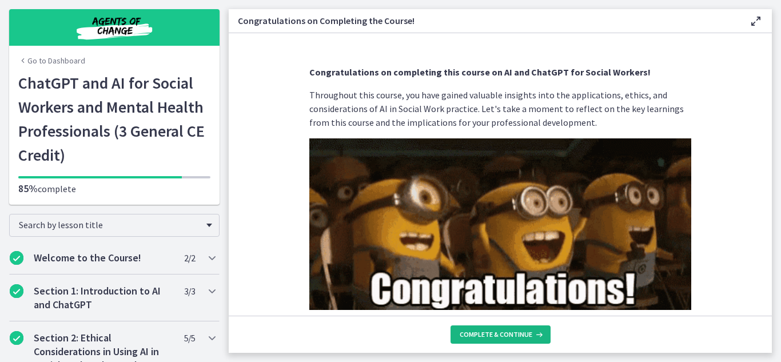
click at [495, 331] on span "Complete & continue" at bounding box center [495, 334] width 73 height 9
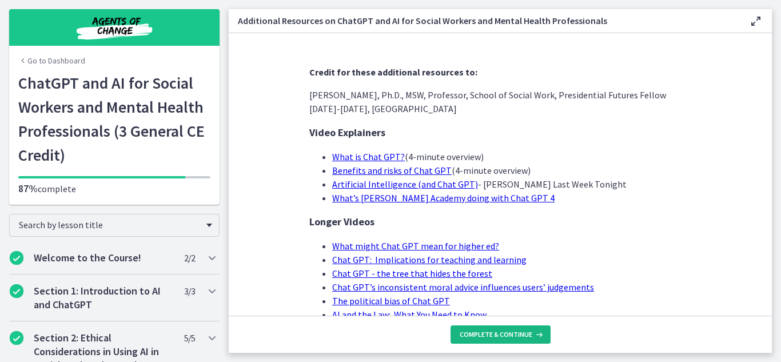
click at [479, 337] on span "Complete & continue" at bounding box center [495, 334] width 73 height 9
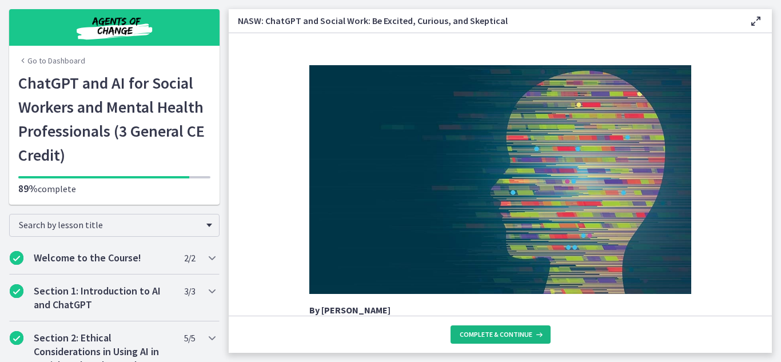
click at [479, 337] on span "Complete & continue" at bounding box center [495, 334] width 73 height 9
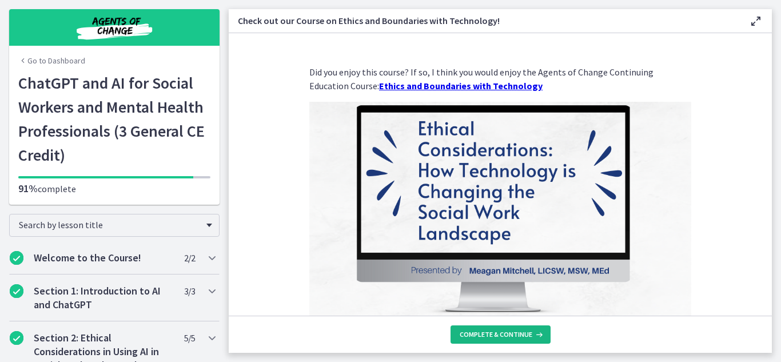
click at [481, 334] on span "Complete & continue" at bounding box center [495, 334] width 73 height 9
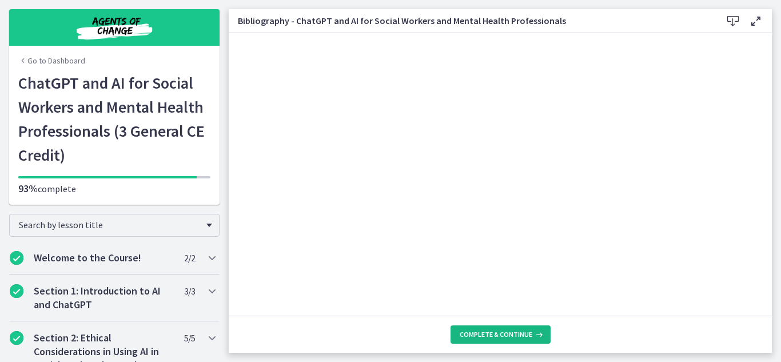
click at [494, 333] on span "Complete & continue" at bounding box center [495, 334] width 73 height 9
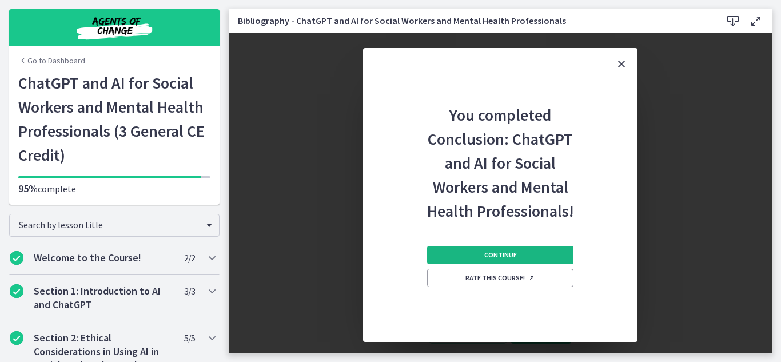
click at [514, 257] on span "Continue" at bounding box center [500, 254] width 33 height 9
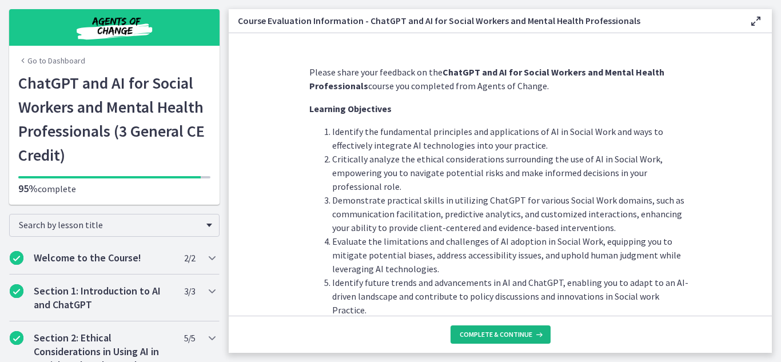
click at [501, 337] on span "Complete & continue" at bounding box center [495, 334] width 73 height 9
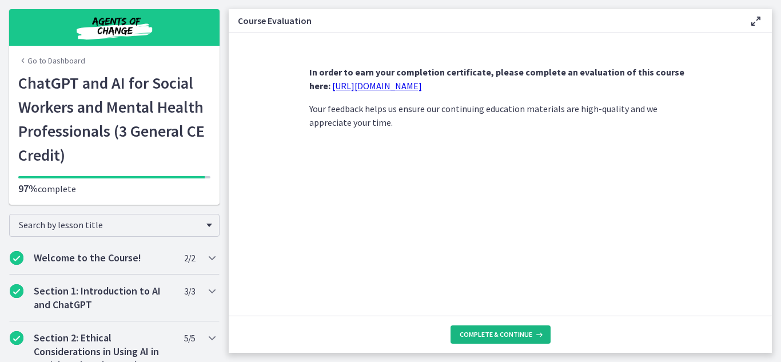
click at [505, 334] on span "Complete & continue" at bounding box center [495, 334] width 73 height 9
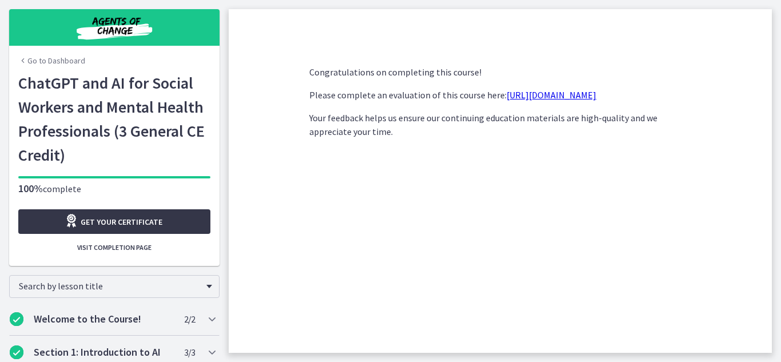
click at [91, 216] on span "Get your certificate" at bounding box center [122, 222] width 82 height 14
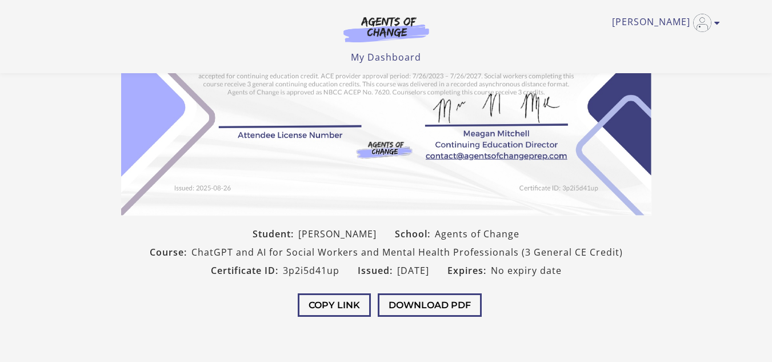
scroll to position [168, 0]
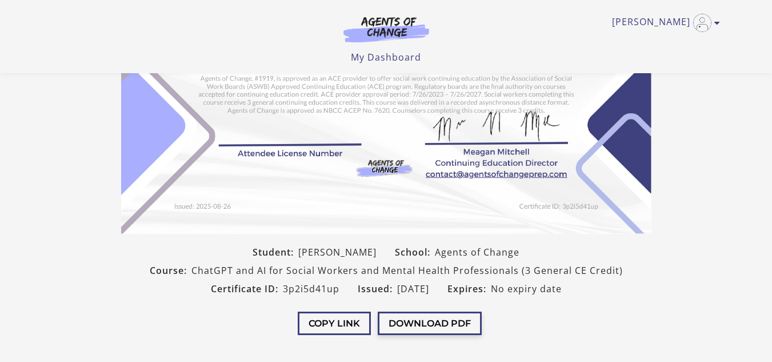
click at [446, 327] on button "Download PDF" at bounding box center [430, 322] width 104 height 23
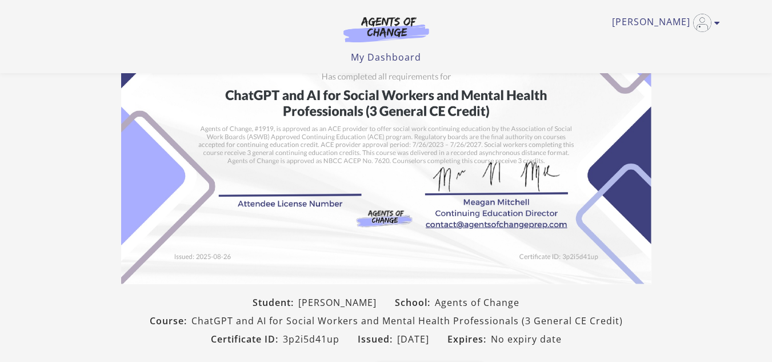
scroll to position [0, 0]
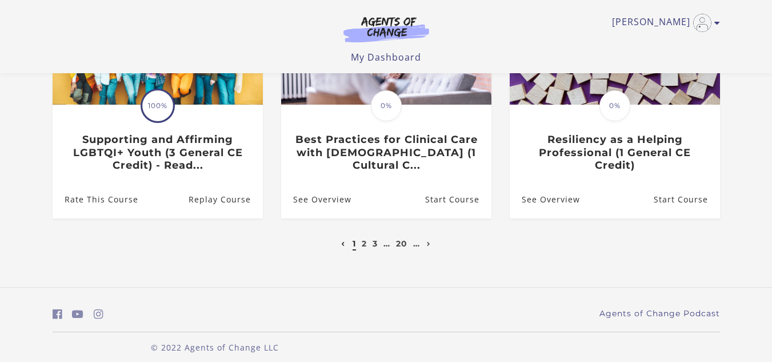
scroll to position [439, 0]
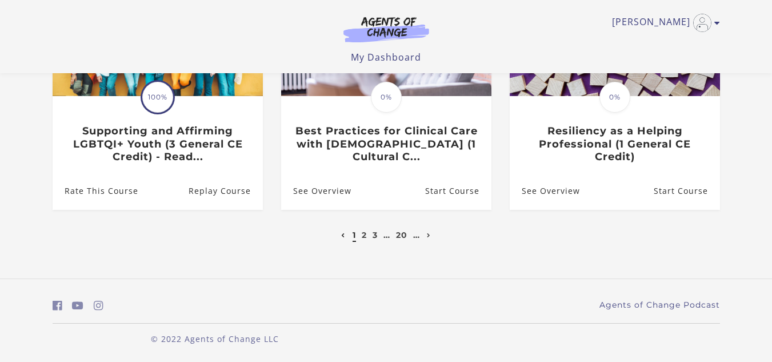
click at [361, 237] on li "2" at bounding box center [364, 235] width 8 height 14
click at [374, 238] on link "3" at bounding box center [375, 235] width 5 height 10
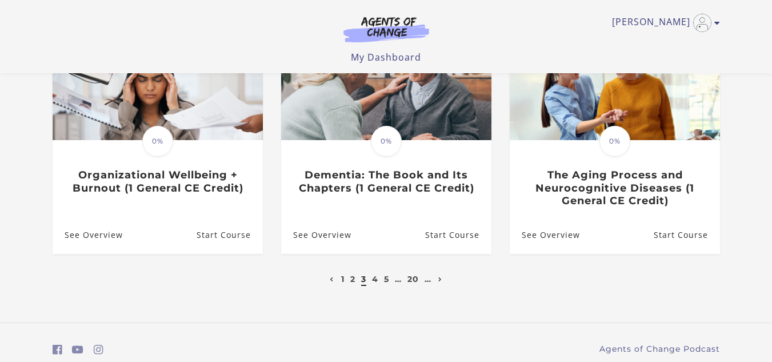
scroll to position [442, 0]
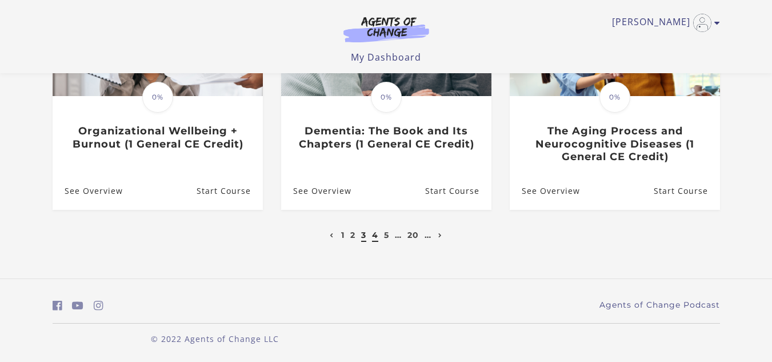
click at [376, 235] on link "4" at bounding box center [375, 235] width 6 height 10
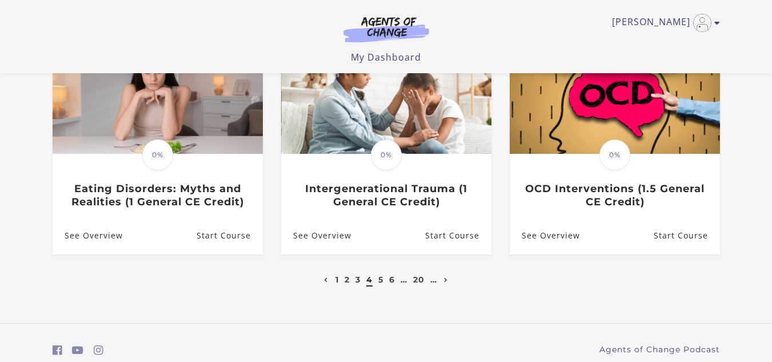
scroll to position [382, 0]
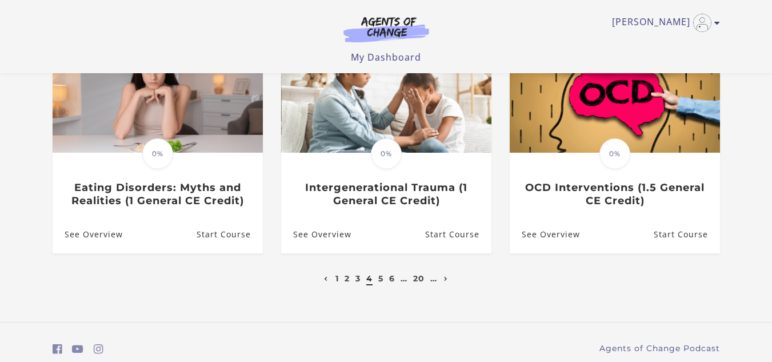
click at [383, 271] on li "5" at bounding box center [381, 278] width 8 height 14
click at [382, 273] on link "5" at bounding box center [380, 278] width 5 height 10
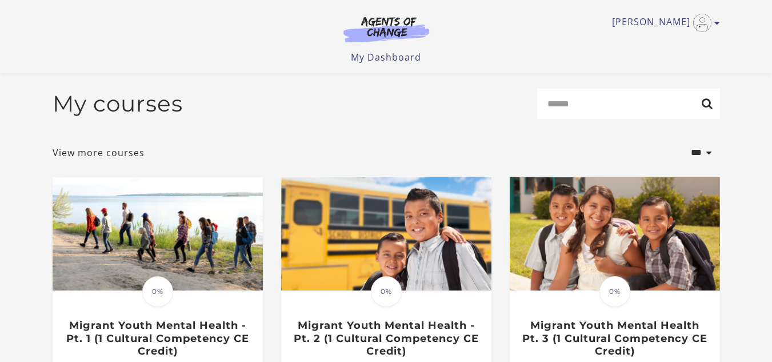
scroll to position [316, 0]
